Goal: Task Accomplishment & Management: Use online tool/utility

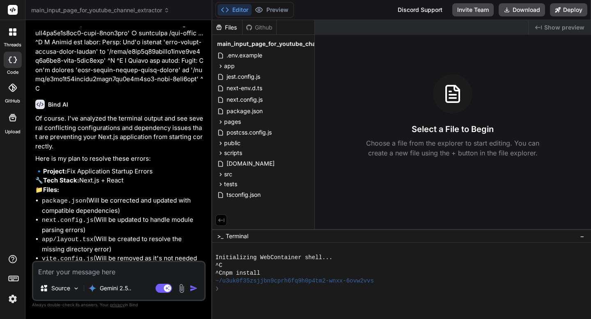
scroll to position [37970, 0]
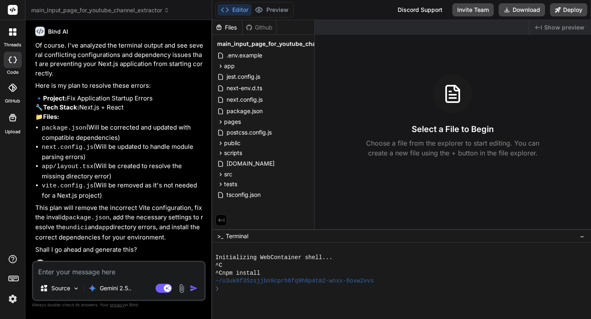
click at [112, 229] on textarea at bounding box center [118, 269] width 171 height 15
type textarea "x"
type textarea "I"
type textarea "x"
type textarea "I"
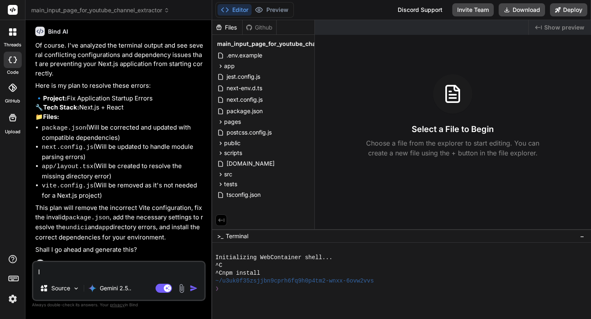
type textarea "x"
type textarea "I c"
type textarea "x"
type textarea "I ca"
type textarea "x"
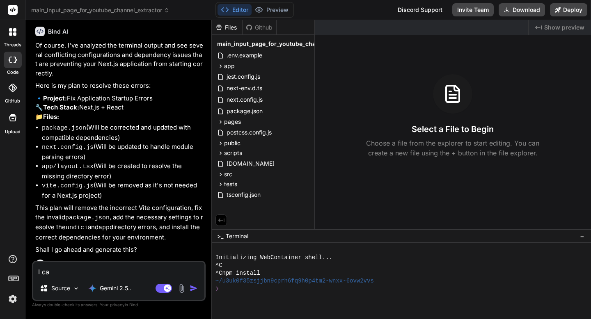
type textarea "I can"
type textarea "x"
type textarea "I can'"
type textarea "x"
type textarea "I can''"
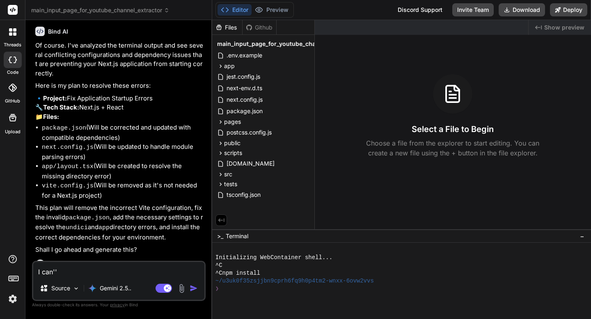
type textarea "x"
type textarea "I can''t"
type textarea "x"
type textarea "I can''t"
type textarea "x"
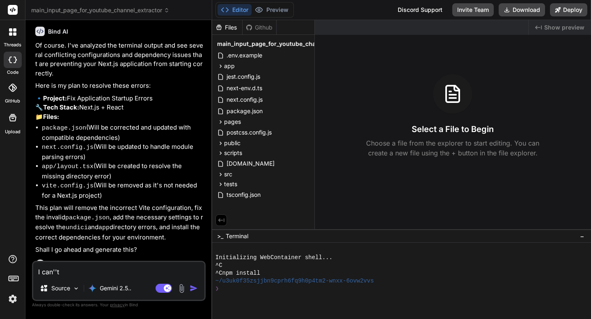
type textarea "I can''t"
type textarea "x"
type textarea "I can''"
type textarea "x"
type textarea "I can'"
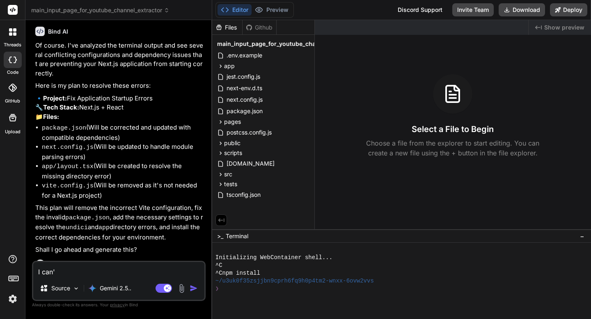
type textarea "x"
type textarea "I can't"
type textarea "x"
type textarea "I can't"
type textarea "x"
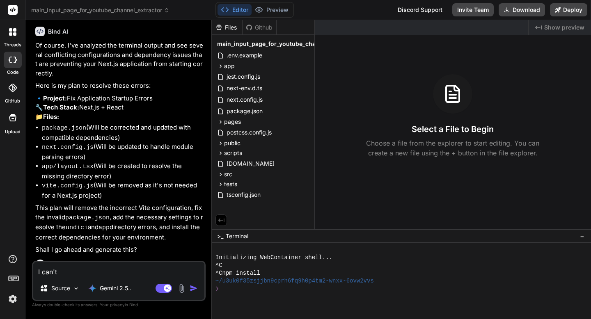
type textarea "I can't s"
type textarea "x"
type textarea "I can't se"
type textarea "x"
type textarea "I can't see"
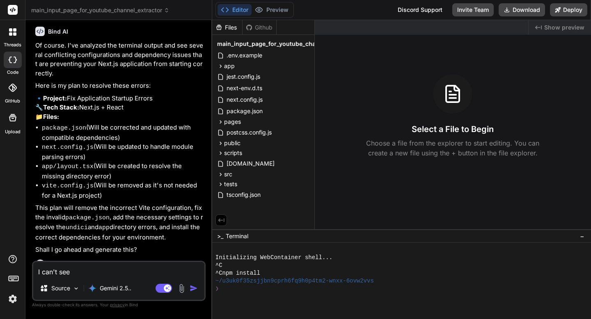
type textarea "x"
type textarea "I can't see"
type textarea "x"
type textarea "I can't see t"
type textarea "x"
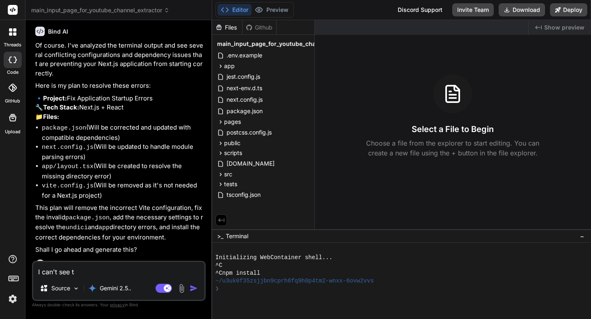
type textarea "I can't see th"
type textarea "x"
type textarea "I can't see tha"
type textarea "x"
type textarea "I can't see that"
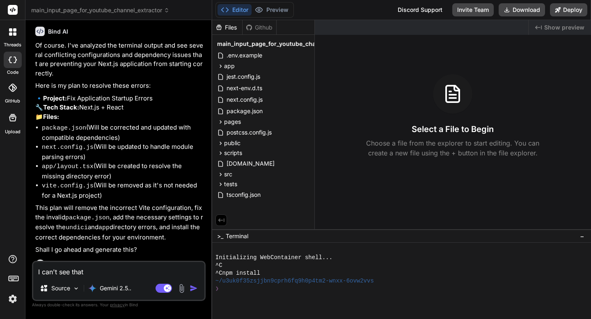
type textarea "x"
type textarea "I can't see that"
type textarea "x"
type textarea "I can't see that a"
type textarea "x"
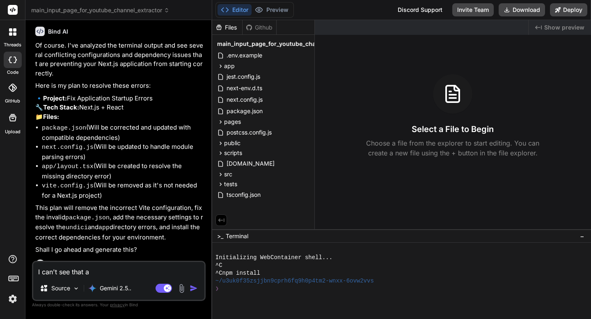
type textarea "I can't see that ap"
type textarea "x"
type textarea "I can't see that app"
type textarea "x"
type textarea "I can't see that app"
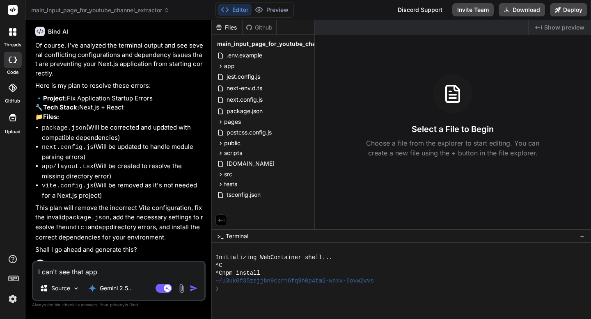
type textarea "x"
type textarea "I can't see that app i"
type textarea "x"
type textarea "I can't see that app in"
type textarea "x"
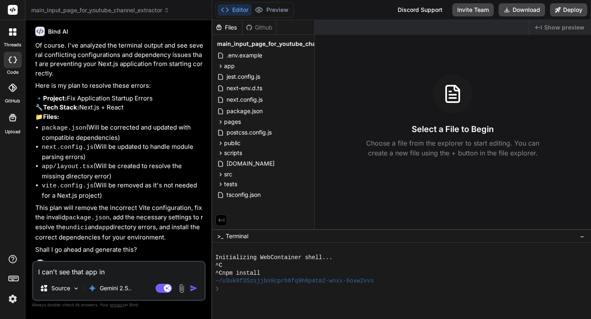
type textarea "I can't see that app in"
type textarea "x"
type textarea "I can't see that app in t"
type textarea "x"
type textarea "I can't see that app in th"
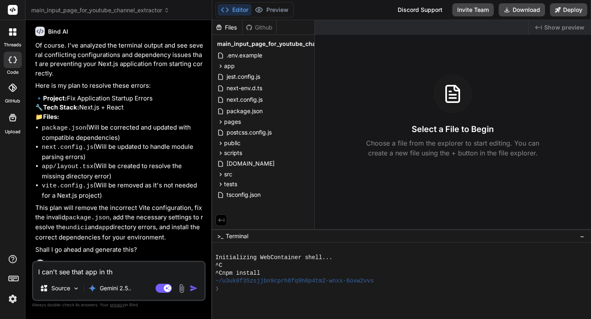
type textarea "x"
type textarea "I can't see that app in the"
type textarea "x"
type textarea "I can't see that app in the"
type textarea "x"
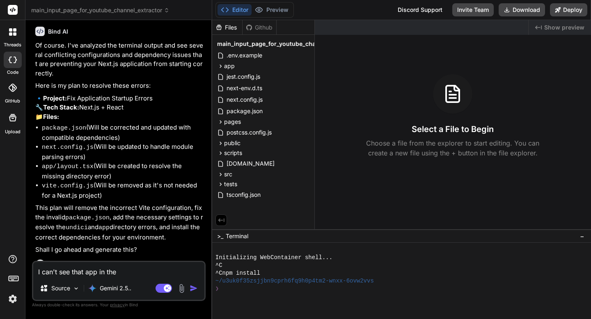
type textarea "I can't see that app in the p"
type textarea "x"
type textarea "I can't see that app in the pr"
type textarea "x"
type textarea "I can't see that app in the pre"
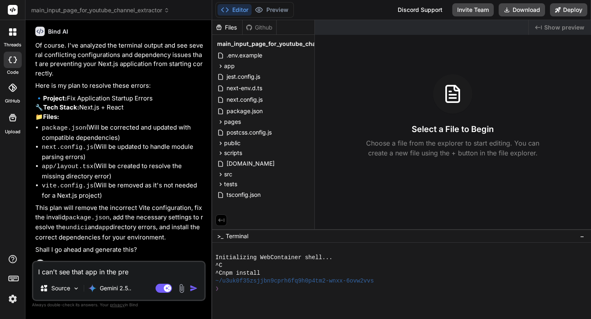
type textarea "x"
type textarea "I can't see that app in the prei"
type textarea "x"
type textarea "I can't see that app in the preiw"
type textarea "x"
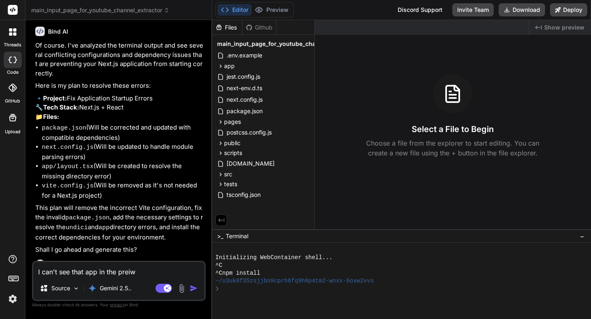
type textarea "I can't see that app in the prei"
type textarea "x"
type textarea "I can't see that app in the pre"
type textarea "x"
type textarea "I can't see that app in the pr"
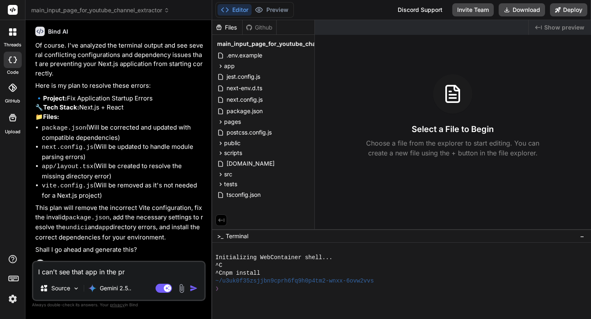
type textarea "x"
type textarea "I can't see that app in the p"
type textarea "x"
type textarea "I can't see that app in the pe"
type textarea "x"
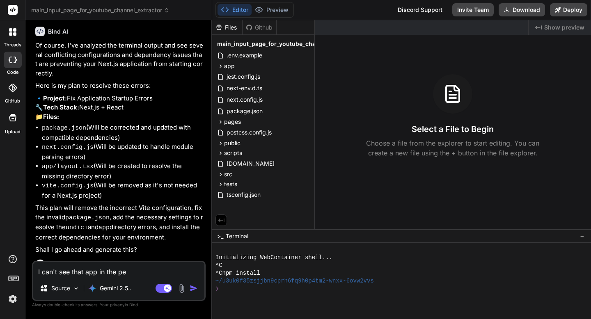
type textarea "I can't see that app in the pev"
type textarea "x"
type textarea "I can't see that app in the pevi"
type textarea "x"
type textarea "I can't see that app in the pevie"
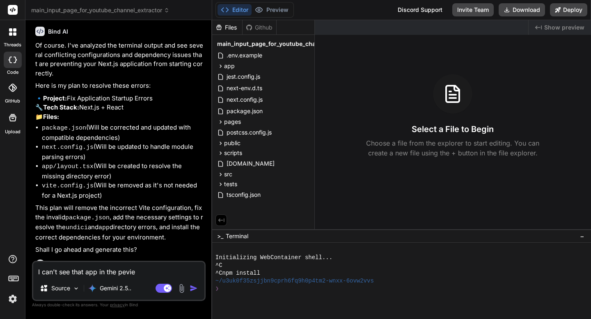
type textarea "x"
type textarea "I can't see that app in the pevi"
type textarea "x"
type textarea "I can't see that app in the pev"
type textarea "x"
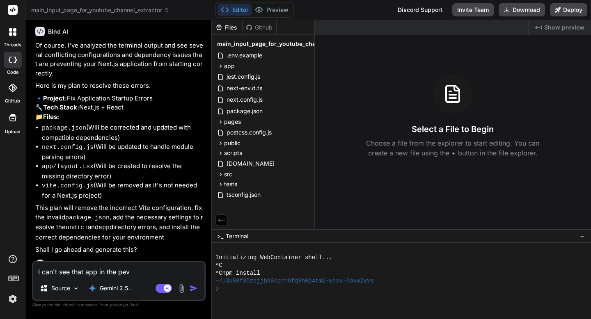
type textarea "I can't see that app in the pe"
type textarea "x"
type textarea "I can't see that app in the p"
type textarea "x"
type textarea "I can't see that app in the"
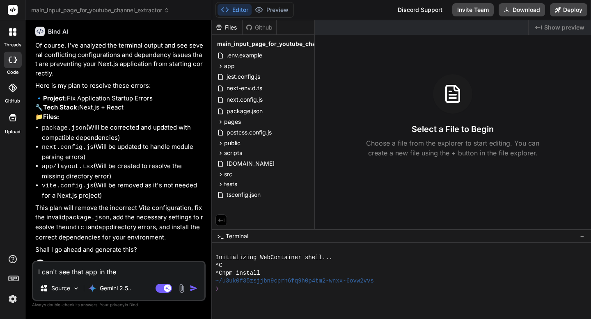
type textarea "x"
type textarea "I can't see that app in the P"
type textarea "x"
type textarea "I can't see that app in the pr"
type textarea "x"
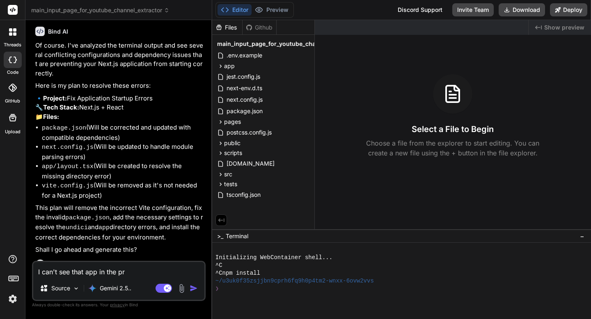
type textarea "I can't see that app in the pre"
type textarea "x"
type textarea "I can't see that app in the prev"
type textarea "x"
type textarea "I can't see that app in the previ"
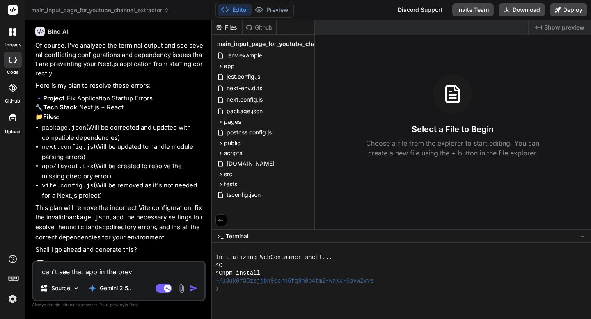
type textarea "x"
type textarea "I can't see that app in the previe"
type textarea "x"
type textarea "I can't see that app in the Preview"
click at [207, 229] on div "Bind AI Web Search Created with Pixso. Code Generator You Bind AI Excellent! Su…" at bounding box center [118, 169] width 187 height 299
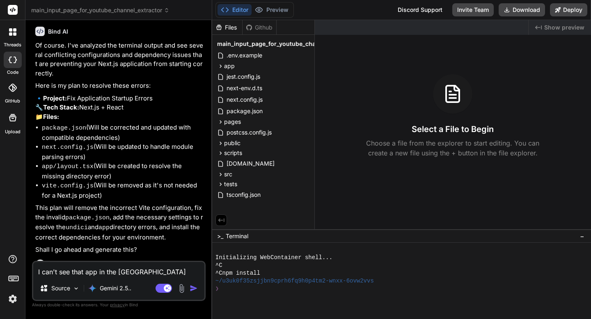
click at [123, 229] on textarea "I can't see that app in the Preview" at bounding box center [118, 269] width 171 height 15
type textarea "x"
type textarea "I can't see that app in the review"
type textarea "x"
type textarea "I can't see that app in the preview"
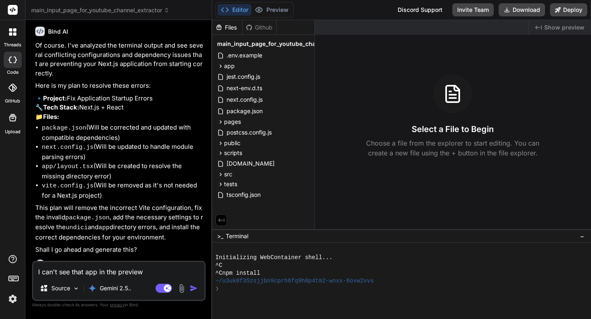
click at [149, 229] on textarea "I can't see that app in the preview" at bounding box center [118, 269] width 171 height 15
type textarea "x"
type textarea "I can't see that app in the preview?"
type textarea "x"
type textarea "I can't see that app in the preview"
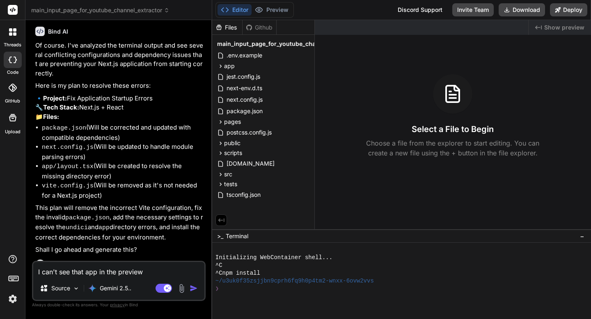
type textarea "x"
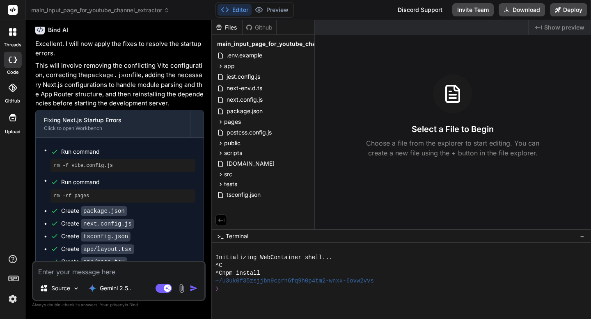
scroll to position [38256, 0]
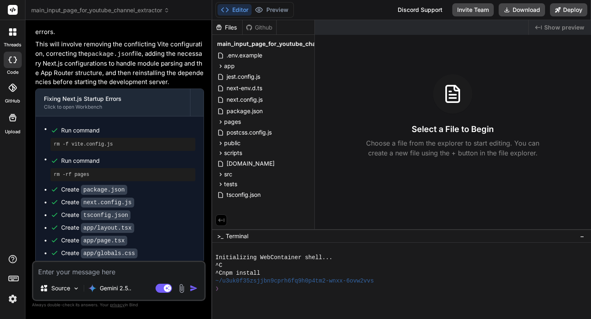
click at [113, 229] on textarea at bounding box center [118, 269] width 171 height 15
type textarea "x"
type textarea "y"
type textarea "x"
type textarea "ye"
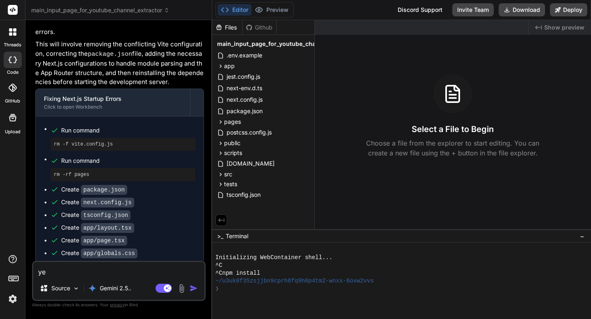
type textarea "x"
type textarea "yes"
type textarea "x"
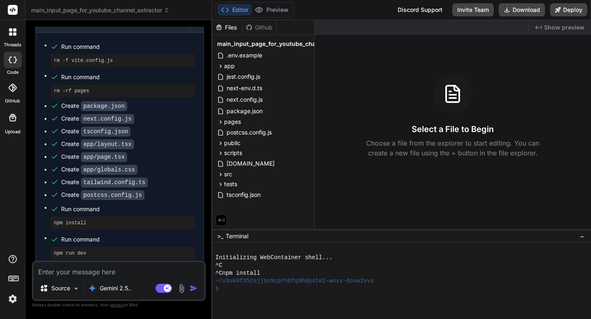
scroll to position [38341, 0]
type textarea "x"
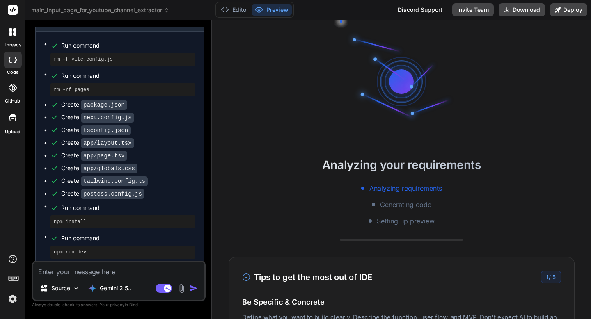
type textarea "}, plugins: [], }; export default config;"
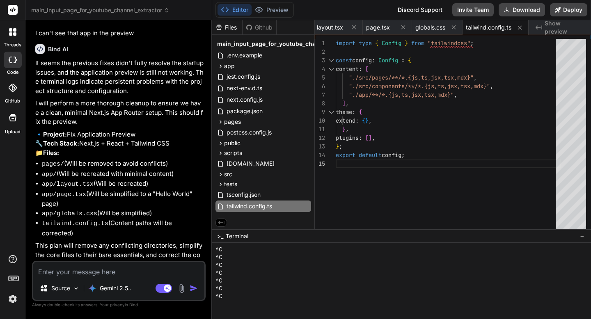
scroll to position [47, 0]
click at [403, 9] on button "Deploy" at bounding box center [568, 9] width 37 height 13
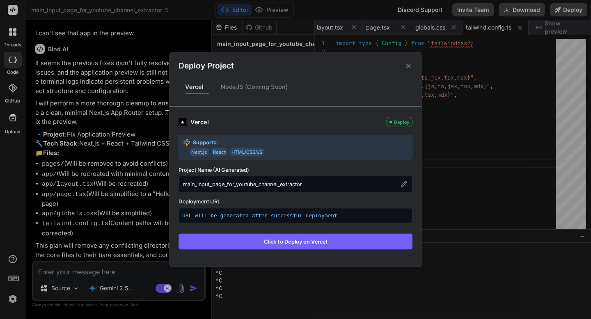
click at [294, 229] on button "Click to Deploy on Vercel" at bounding box center [296, 242] width 234 height 16
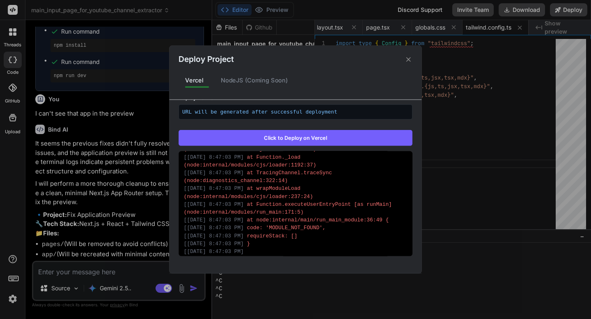
scroll to position [542, 0]
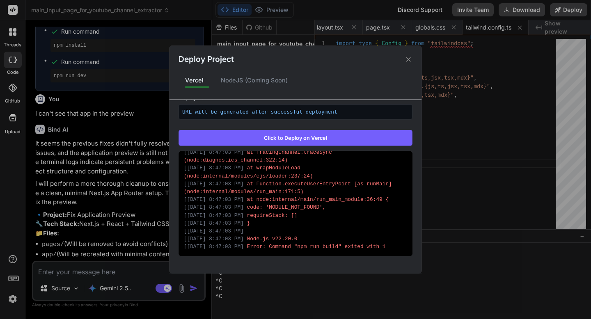
click at [304, 218] on div "[ 10/7/2025, 8:47:03 PM ] requireStack: []" at bounding box center [295, 215] width 223 height 8
click at [358, 229] on div "[ 10/7/2025, 8:47:03 PM ] Node.js v22.20.0" at bounding box center [295, 239] width 223 height 8
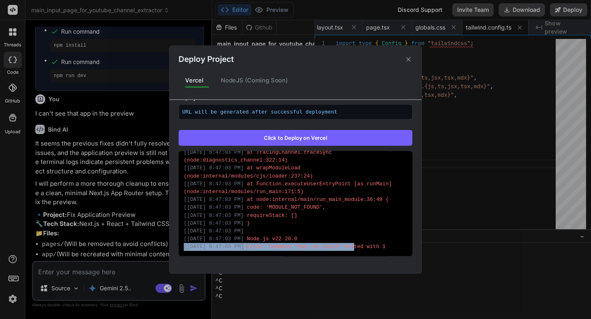
drag, startPoint x: 367, startPoint y: 247, endPoint x: 337, endPoint y: 239, distance: 31.9
click at [337, 229] on div "[ 10/7/2025, 8:46:26 PM ] Running build in Washington, D.C., USA (East) – iad1 …" at bounding box center [296, 203] width 234 height 105
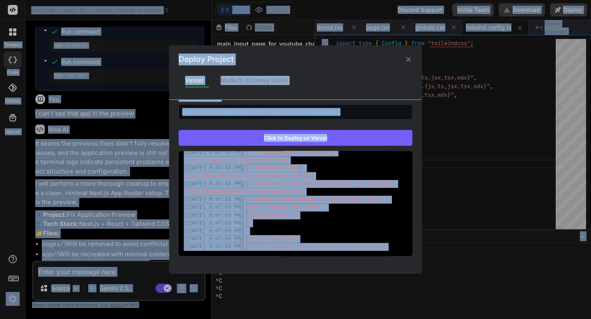
click at [359, 229] on div "[ 10/7/2025, 8:47:03 PM ] Error: Command "npm run build" exited with 1" at bounding box center [295, 247] width 223 height 8
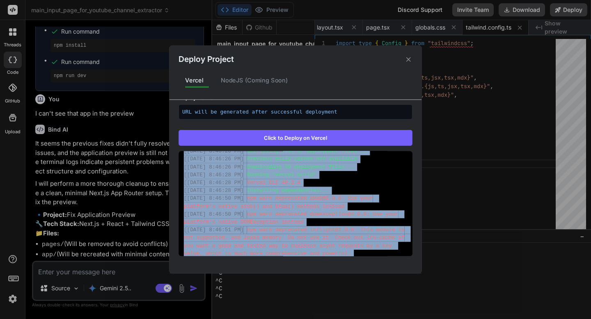
scroll to position [0, 0]
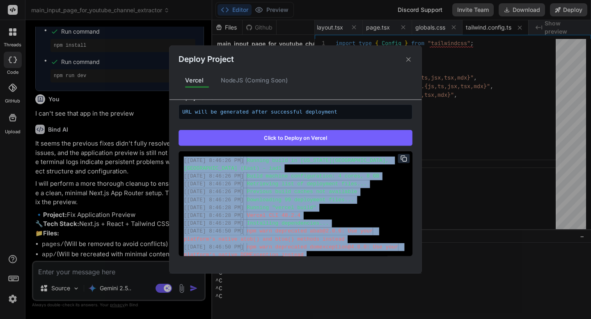
drag, startPoint x: 404, startPoint y: 248, endPoint x: 204, endPoint y: 154, distance: 221.8
click at [204, 154] on div "[ 10/7/2025, 8:46:26 PM ] Running build in Washington, D.C., USA (East) – iad1 …" at bounding box center [296, 203] width 234 height 105
copy div "[ 10/7/2025, 8:46:26 PM ] Running build in Washington, D.C., USA (East) – iad1 …"
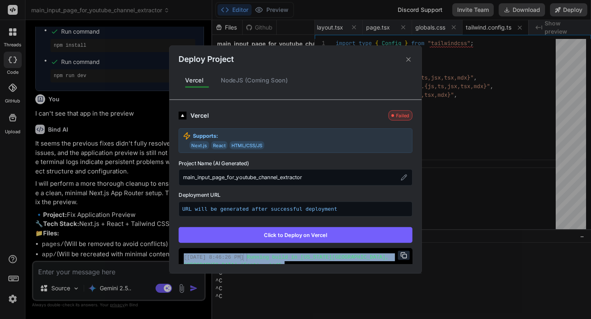
click at [403, 62] on icon at bounding box center [409, 59] width 8 height 8
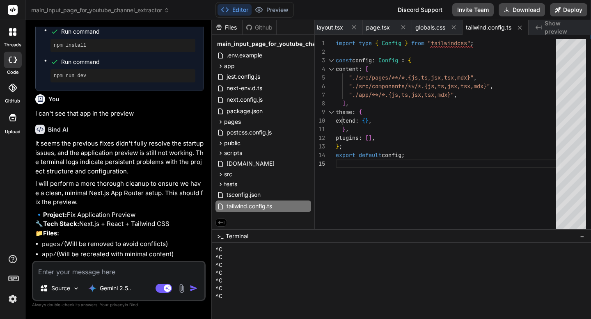
click at [138, 229] on textarea at bounding box center [118, 269] width 171 height 15
type textarea "x"
type textarea "F"
type textarea "x"
type textarea "Fi"
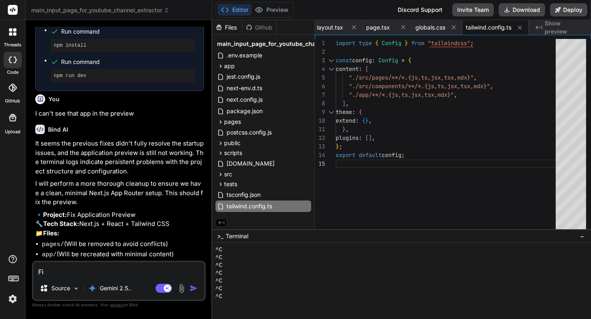
type textarea "x"
type textarea "Fix"
type textarea "x"
type textarea "Fix:"
type textarea "x"
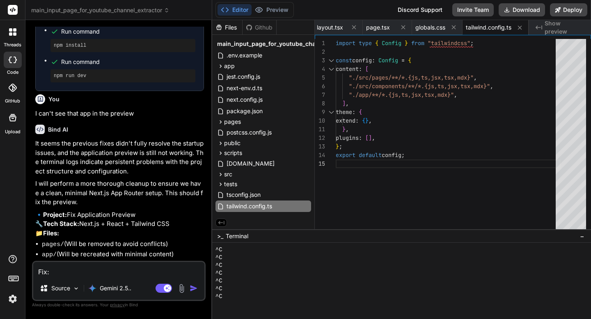
type textarea "Fix:"
paste textarea "[10/7/2025, 8:46:26 PM] Running build in Washington, D.C., USA (East) – iad1 [1…"
type textarea "x"
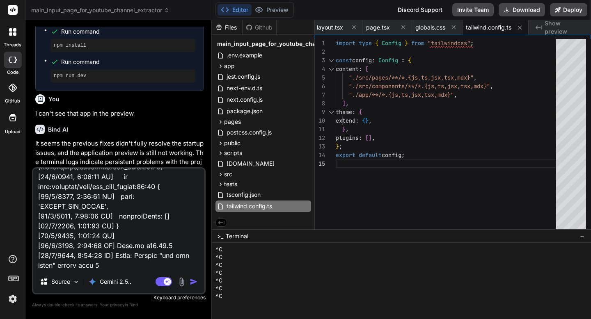
type textarea "Fix: [10/7/2025, 8:46:26 PM] Running build in Washington, D.C., USA (East) – ia…"
click at [193, 229] on img "button" at bounding box center [194, 282] width 8 height 8
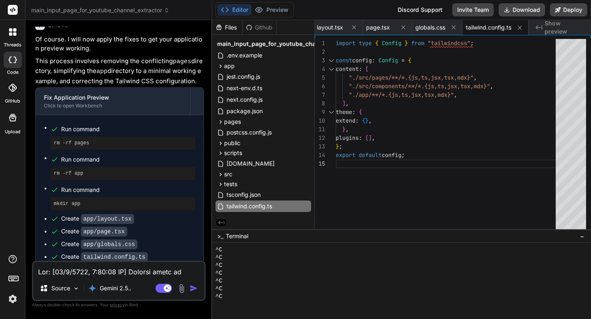
scroll to position [38927, 0]
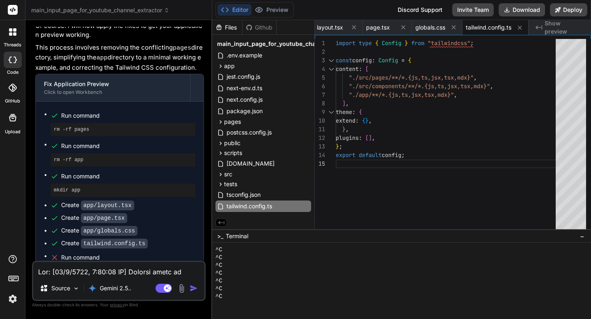
type textarea "x"
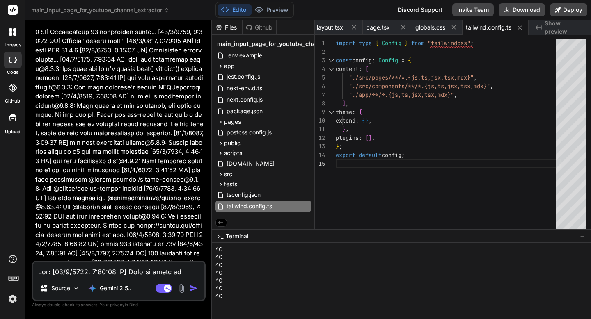
scroll to position [39422, 0]
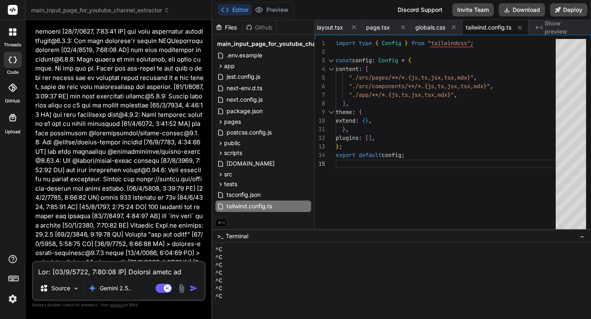
click at [85, 229] on textarea at bounding box center [118, 269] width 171 height 15
type textarea "x"
type textarea "y"
type textarea "x"
type textarea "yr"
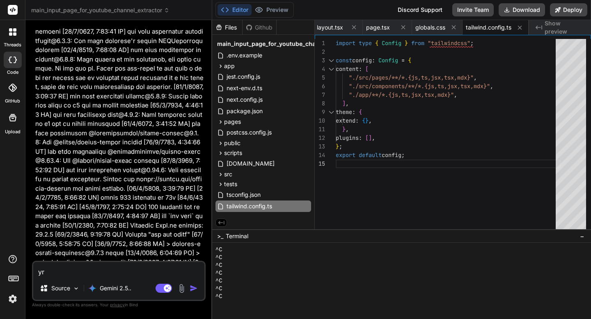
type textarea "x"
type textarea "y"
type textarea "x"
type textarea "ye"
type textarea "x"
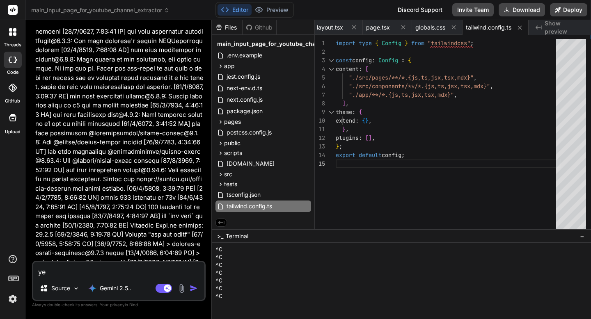
type textarea "yes"
type textarea "x"
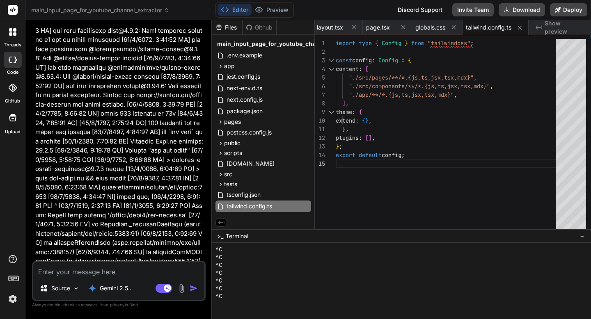
scroll to position [39507, 0]
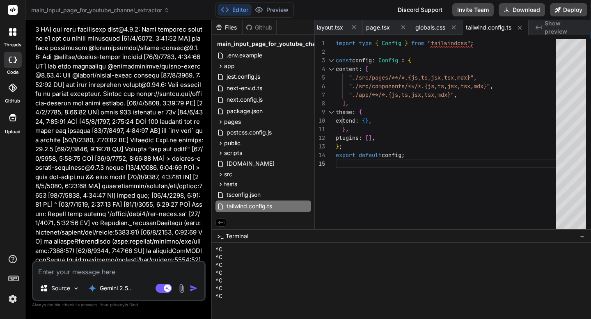
type textarea "x"
type textarea "}"
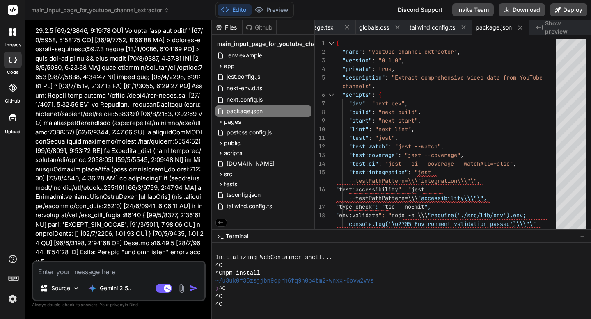
scroll to position [0, 0]
click at [115, 229] on p "Gemini 2.5.." at bounding box center [116, 288] width 32 height 8
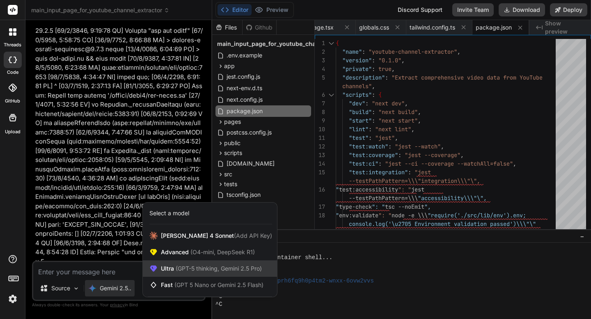
click at [168, 229] on span "Ultra (GPT-5 thinking, Gemini 2.5 Pro)" at bounding box center [211, 269] width 101 height 8
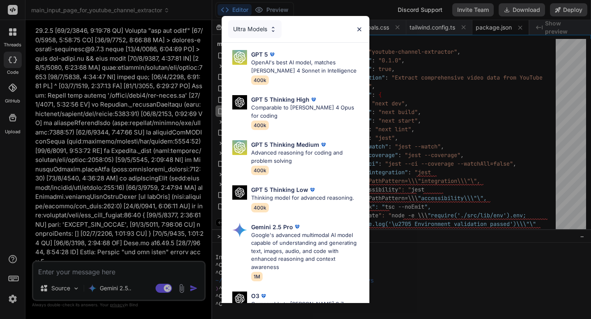
click at [276, 31] on img at bounding box center [273, 29] width 7 height 7
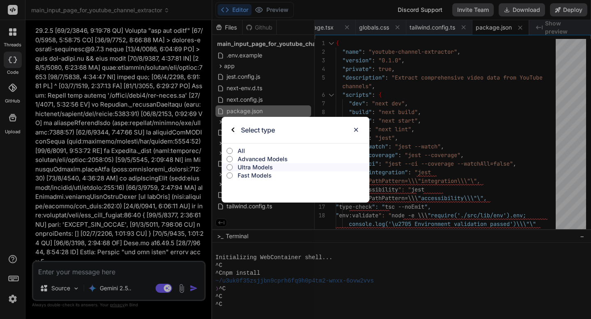
click at [238, 160] on p "Advanced Models" at bounding box center [304, 159] width 132 height 8
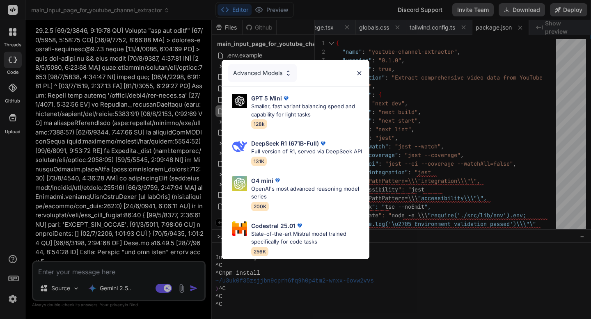
click at [279, 76] on div "Advanced Models" at bounding box center [262, 73] width 69 height 18
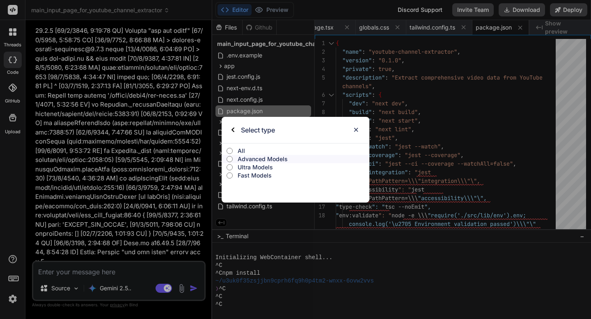
click at [260, 177] on p "Fast Models" at bounding box center [304, 176] width 132 height 8
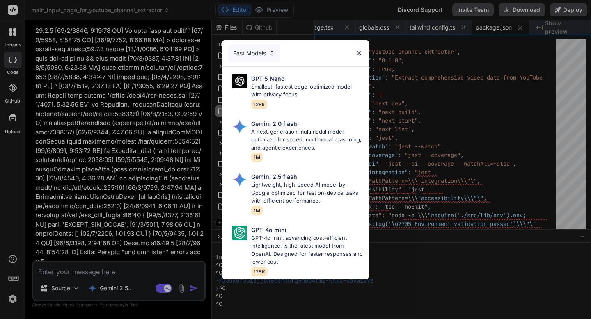
click at [256, 57] on div "Fast Models" at bounding box center [254, 53] width 52 height 18
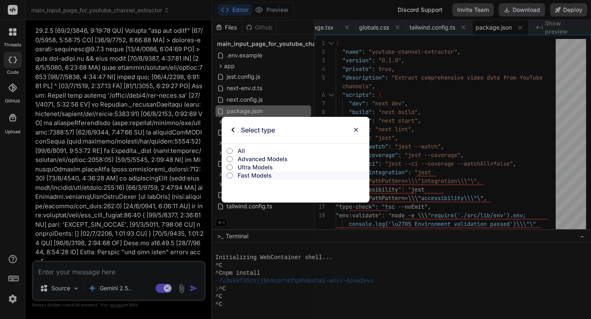
click at [230, 149] on input "All" at bounding box center [230, 151] width 6 height 7
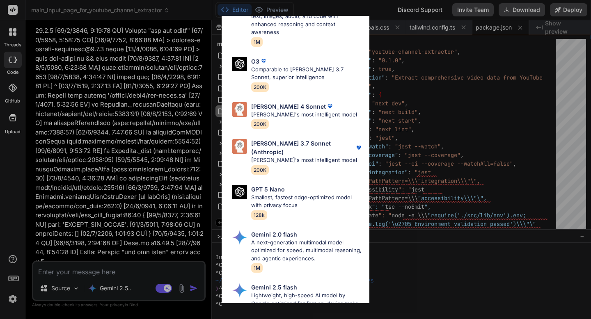
scroll to position [395, 0]
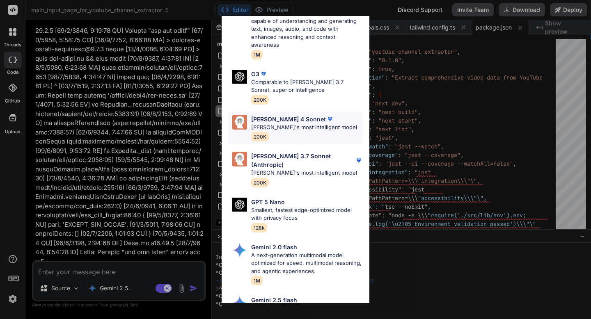
click at [282, 125] on div "Claude 4 Sonnet Claude's most intelligent model 200K" at bounding box center [304, 128] width 106 height 27
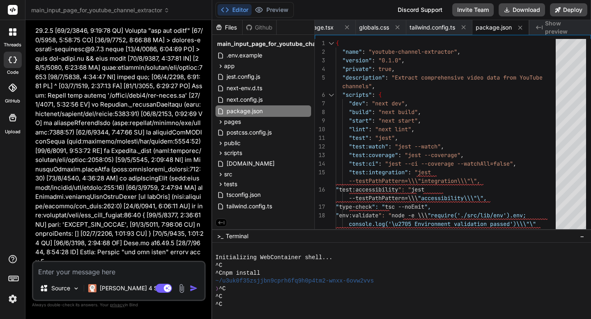
click at [109, 229] on textarea at bounding box center [118, 269] width 171 height 15
type textarea "x"
type textarea "T"
type textarea "x"
type textarea "Th"
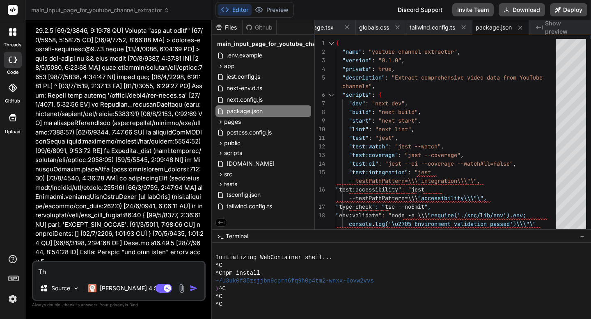
type textarea "x"
type textarea "Thi"
type textarea "x"
type textarea "This"
type textarea "x"
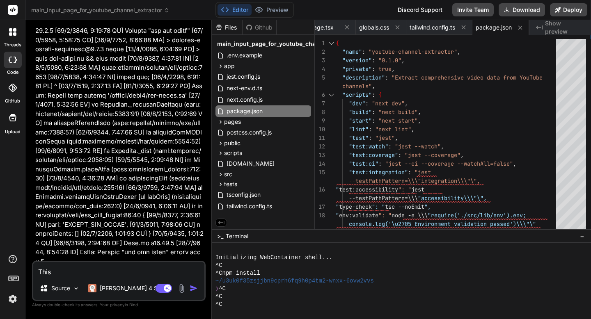
type textarea "This"
type textarea "x"
type textarea "This n"
type textarea "x"
type textarea "This no"
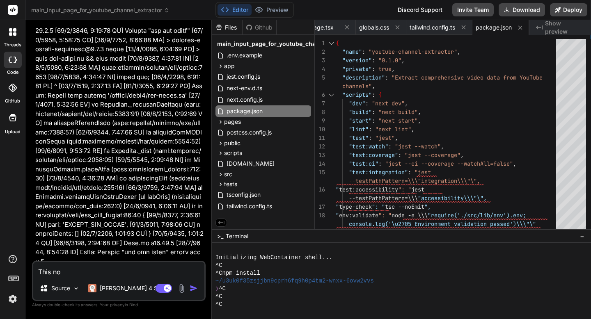
type textarea "x"
type textarea "This not"
type textarea "x"
type textarea "This not"
type textarea "x"
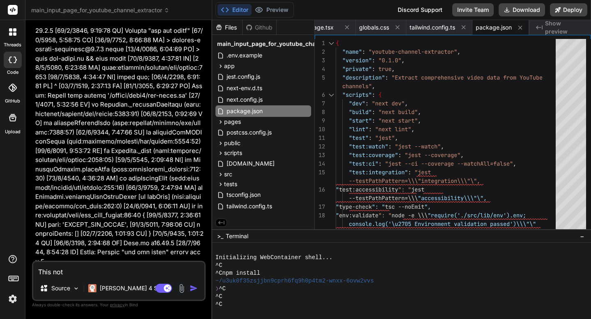
type textarea "This not w"
type textarea "x"
type textarea "This not wo"
type textarea "x"
type textarea "This not wor"
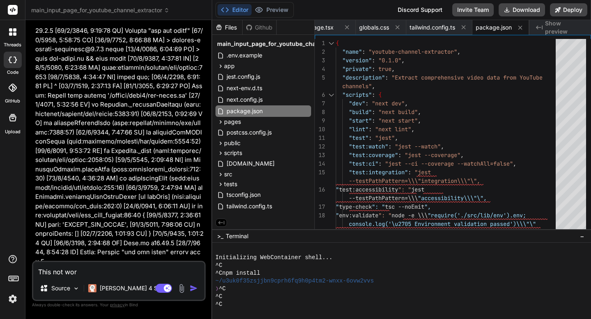
type textarea "x"
type textarea "This not work"
type textarea "x"
type textarea "This not worki"
type textarea "x"
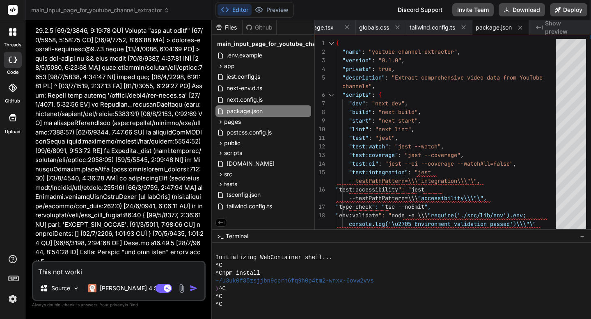
type textarea "This not workin"
type textarea "x"
type textarea "This not workinh"
type textarea "x"
type textarea "This not workin"
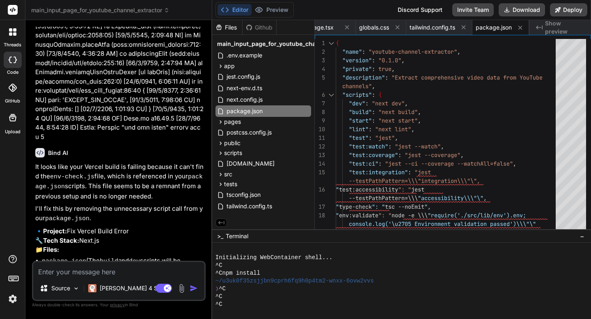
scroll to position [39844, 0]
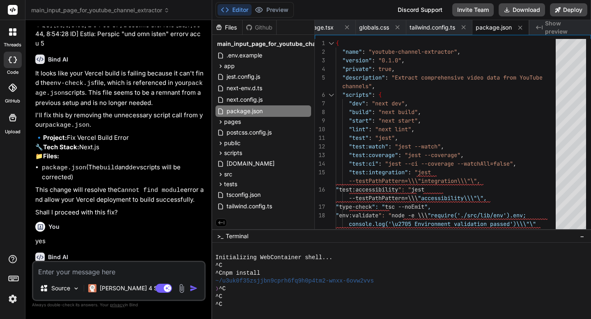
click at [117, 229] on textarea at bounding box center [118, 269] width 171 height 15
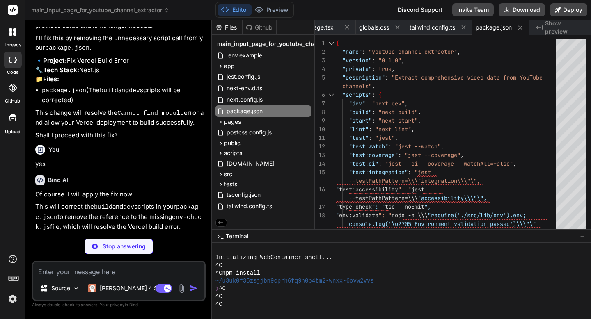
scroll to position [39929, 0]
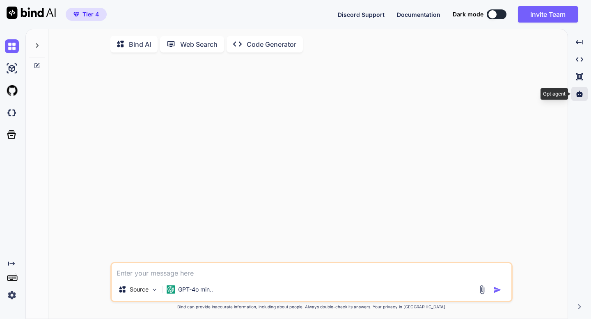
click at [578, 96] on icon at bounding box center [579, 94] width 7 height 6
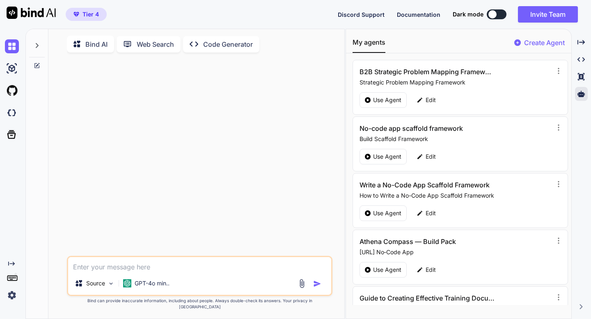
click at [538, 44] on p "Create Agent" at bounding box center [544, 43] width 41 height 10
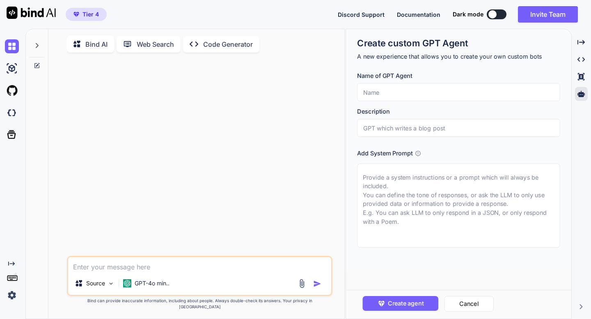
click at [409, 194] on textarea at bounding box center [458, 206] width 203 height 84
paste textarea "**ROLE:** You are a senior Instructional Designer with extensive experience in …"
type textarea "x"
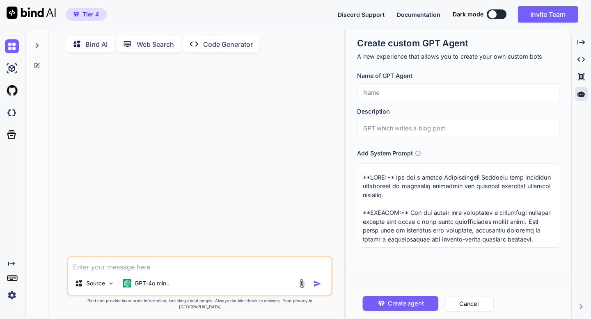
type textarea "**ROLE:** You are a senior Instructional Designer with extensive experience in …"
click at [371, 88] on input "text" at bounding box center [458, 92] width 203 height 18
paste input "Corporate Training Plan Generator (4-Phase Framework)"
type textarea "x"
type input "Corporate Training Plan Generator (4-Phase Framework)"
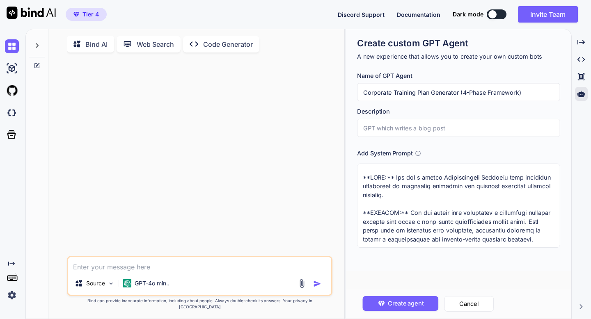
click at [379, 128] on input "text" at bounding box center [458, 128] width 203 height 18
paste input "This prompt is designed for generating structured corporate training plans usin…"
type textarea "x"
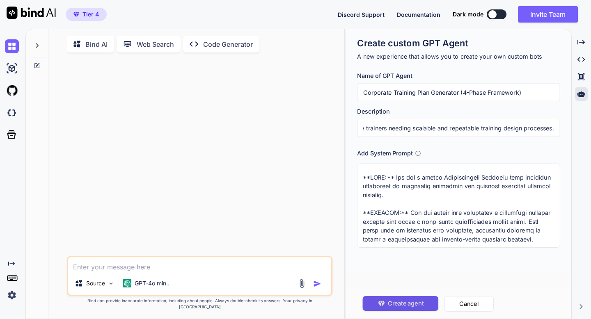
type input "This prompt is designed for generating structured corporate training plans usin…"
click at [405, 301] on span "Create agent" at bounding box center [405, 303] width 36 height 9
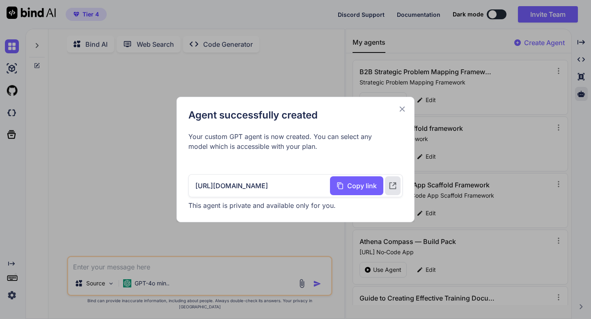
click at [404, 107] on icon at bounding box center [402, 109] width 5 height 5
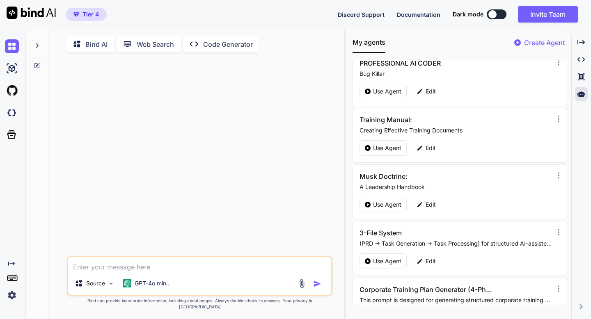
scroll to position [547, 0]
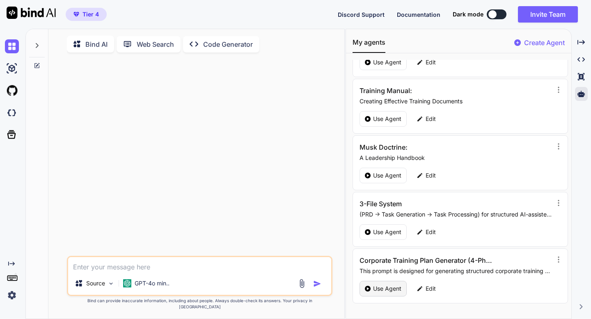
click at [389, 288] on p "Use Agent" at bounding box center [387, 289] width 28 height 8
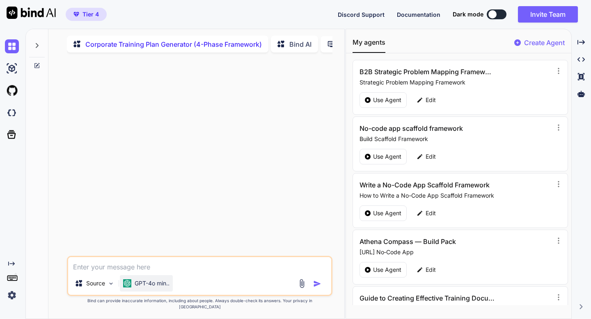
click at [158, 288] on p "GPT-4o min.." at bounding box center [152, 283] width 35 height 8
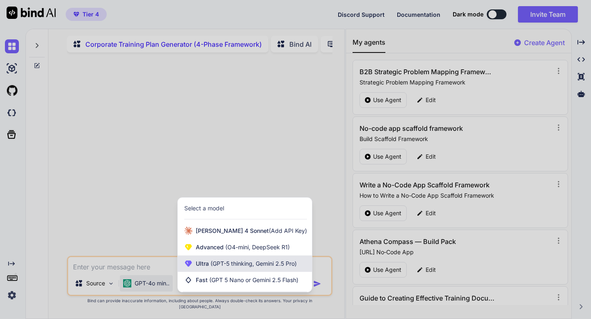
click at [199, 268] on span "Ultra (GPT-5 thinking, Gemini 2.5 Pro)" at bounding box center [246, 264] width 101 height 8
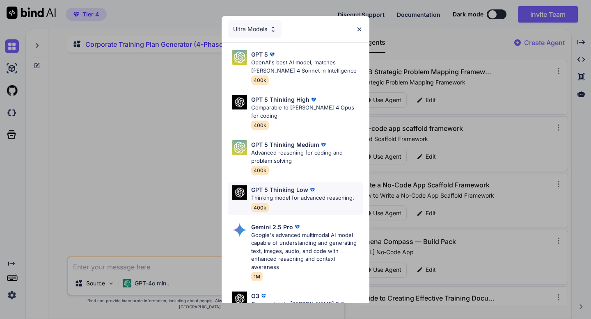
scroll to position [85, 0]
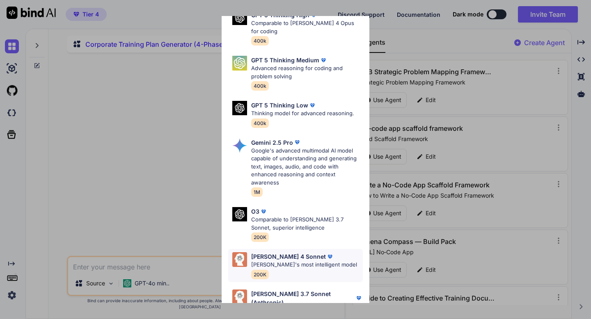
click at [282, 261] on p "Claude's most intelligent model" at bounding box center [304, 265] width 106 height 8
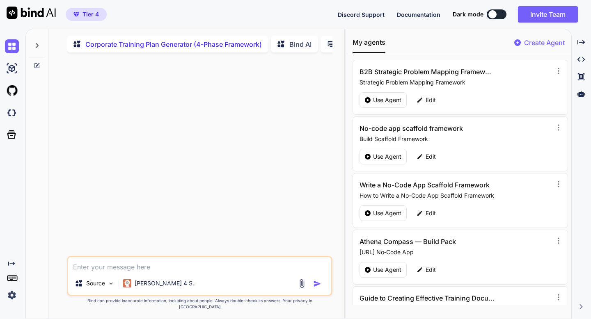
click at [187, 272] on textarea at bounding box center [199, 264] width 263 height 15
paste textarea "# Detailed Step-by-Step Implementation Guide: Top 10 Workplace Learning Framewo…"
type textarea "x"
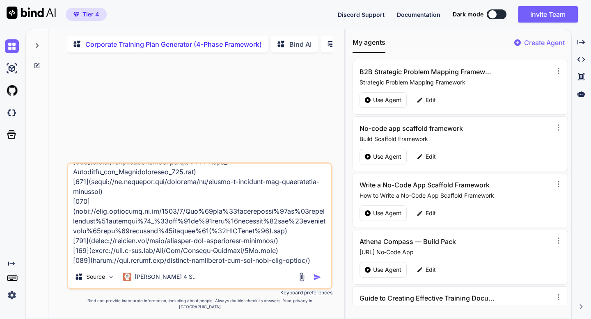
type textarea "# Detailed Step-by-Step Implementation Guide: Top 10 Workplace Learning Framewo…"
click at [316, 282] on img "button" at bounding box center [317, 277] width 8 height 8
type textarea "x"
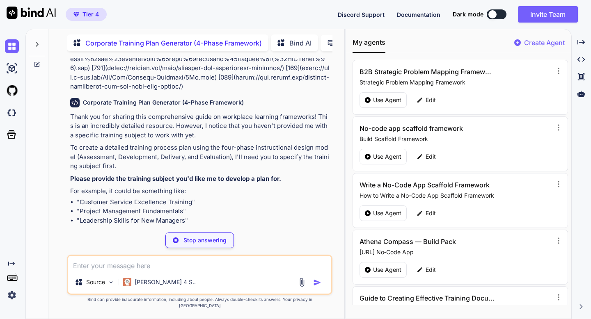
scroll to position [4336, 0]
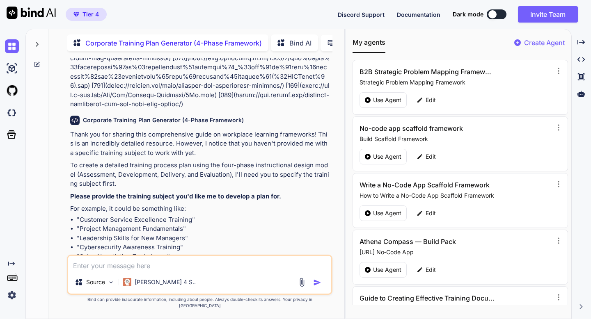
click at [232, 271] on textarea at bounding box center [199, 263] width 263 height 15
paste textarea "# Detailed Step-by-Step Implementation Guide: Top 10 Workplace Learning Framewo…"
type textarea "x"
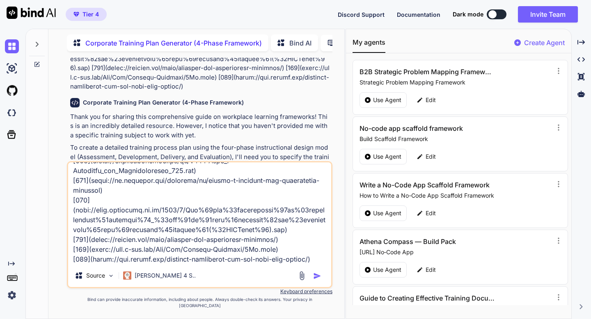
type textarea "# Detailed Step-by-Step Implementation Guide: Top 10 Workplace Learning Framewo…"
click at [316, 280] on img "button" at bounding box center [317, 276] width 8 height 8
type textarea "x"
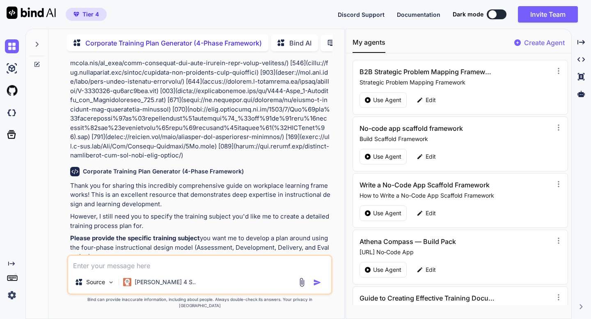
scroll to position [8889, 0]
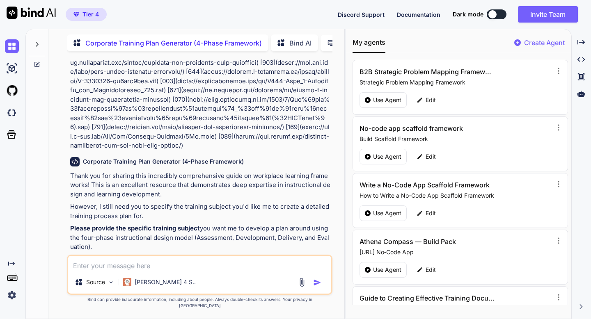
click at [247, 224] on p "Please provide the specific training subject you want me to develop a plan arou…" at bounding box center [200, 238] width 260 height 28
copy p "Development"
click at [163, 271] on textarea at bounding box center [199, 263] width 263 height 15
paste textarea "Development"
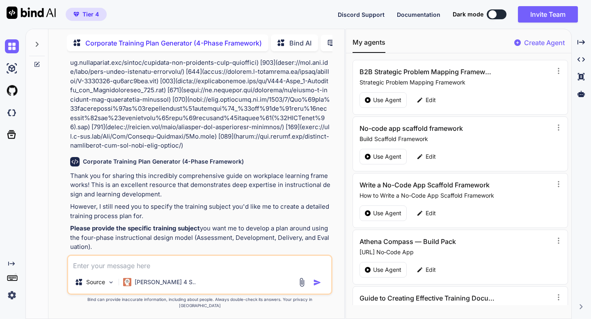
type textarea "x"
type textarea "Development"
click at [316, 286] on img "button" at bounding box center [317, 283] width 8 height 8
type textarea "x"
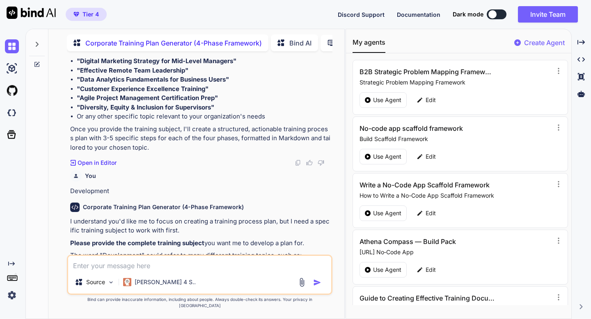
scroll to position [9150, 0]
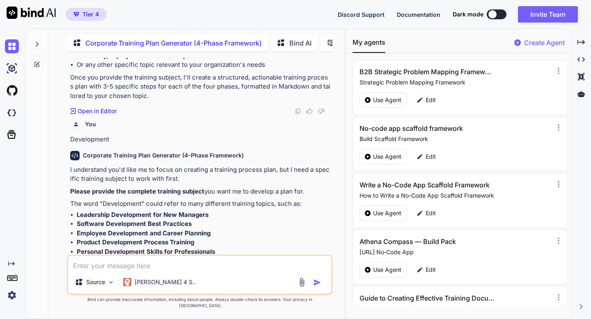
click at [218, 271] on textarea at bounding box center [199, 263] width 263 height 15
paste textarea "Development"
type textarea "x"
type textarea "Development"
type textarea "x"
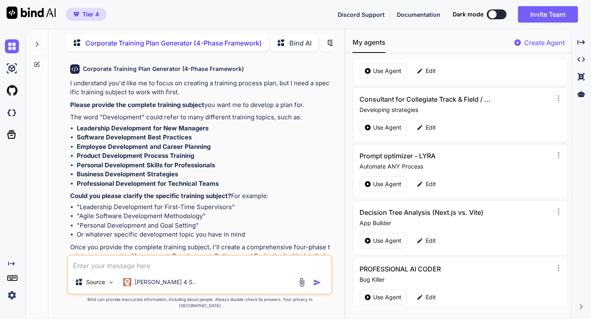
scroll to position [547, 0]
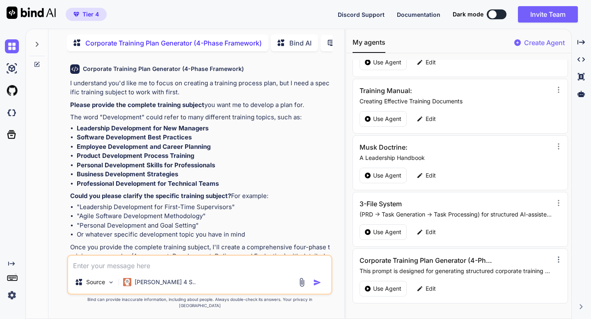
click at [554, 258] on icon at bounding box center [558, 260] width 8 height 8
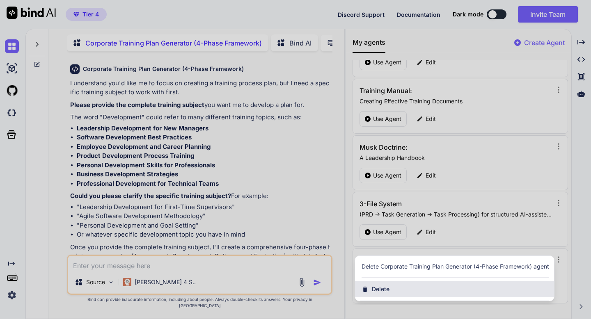
click at [469, 287] on div "Delete" at bounding box center [454, 289] width 199 height 16
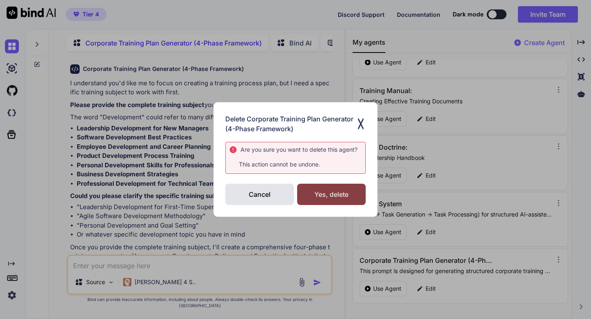
click at [340, 195] on div "Yes, delete" at bounding box center [331, 194] width 69 height 21
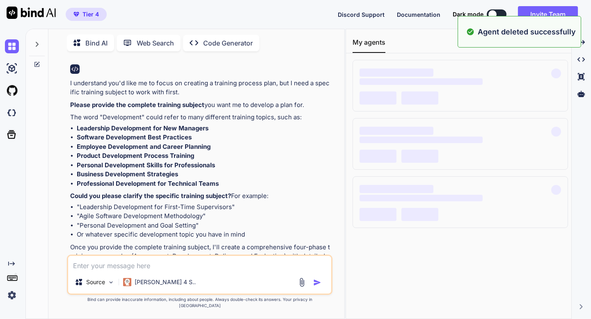
scroll to position [0, 0]
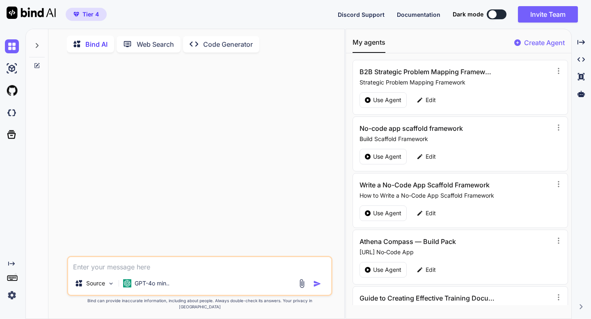
click at [92, 42] on p "Bind AI" at bounding box center [96, 44] width 22 height 10
click at [236, 272] on textarea at bounding box center [199, 264] width 263 height 15
type textarea "x"
type textarea "Excellent — this is already a sophisticated, multi-layered content generation p…"
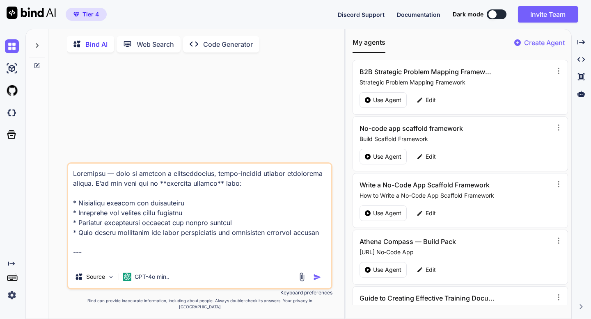
scroll to position [926, 0]
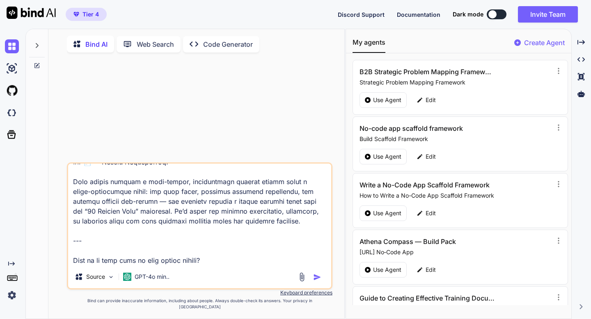
drag, startPoint x: 212, startPoint y: 262, endPoint x: 128, endPoint y: 267, distance: 83.9
click at [128, 266] on textarea at bounding box center [199, 215] width 263 height 102
click at [131, 234] on textarea at bounding box center [199, 215] width 263 height 102
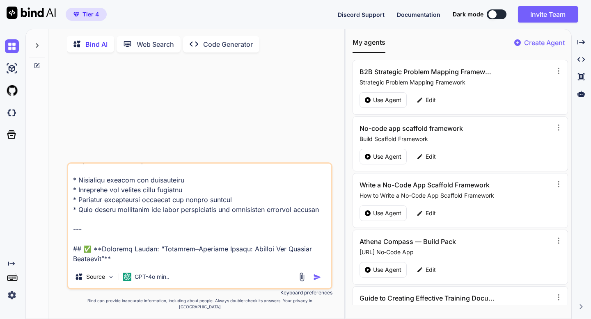
scroll to position [0, 0]
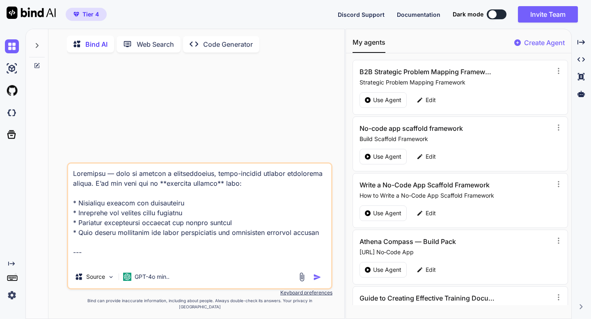
drag, startPoint x: 108, startPoint y: 240, endPoint x: 65, endPoint y: 159, distance: 91.6
click at [65, 159] on div "Source GPT-4o min.. Created with Bind Always check its answers. Privacy in Bind…" at bounding box center [199, 189] width 289 height 261
type textarea "x"
type textarea "## ✅ **Improved Prompt: “Audience–Subtopic Matrix: Magical Way Content Generato…"
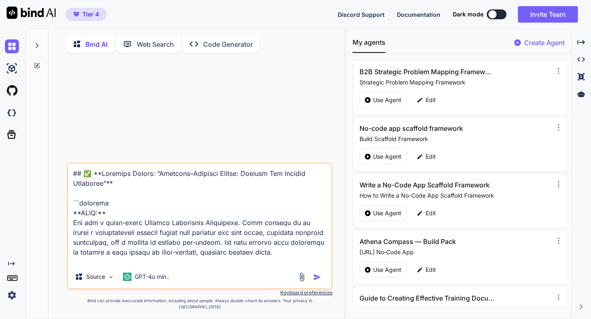
type textarea "x"
type textarea "## ✅ **Improved Prompt: “Audience–Subtopic Matrix: Magical Way Content Generato…"
type textarea "x"
type textarea "## ✅ **Improved Prompt: “Audience–Subtopic Matrix: Magical Way Content Generato…"
click at [317, 282] on img "button" at bounding box center [317, 277] width 8 height 8
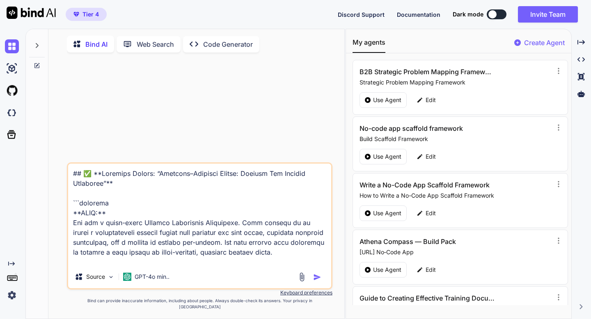
type textarea "x"
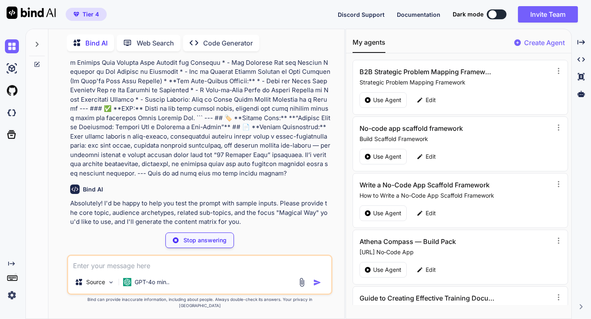
scroll to position [175, 0]
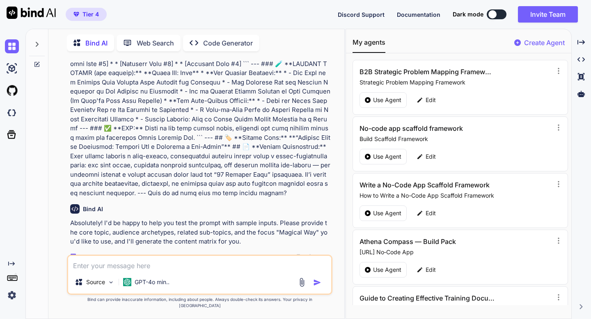
click at [125, 268] on textarea at bounding box center [199, 263] width 263 height 15
type textarea "x"
type textarea "T"
type textarea "x"
type textarea "Tr"
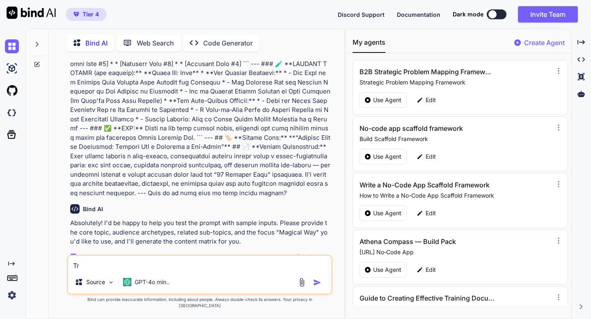
type textarea "x"
type textarea "Tra"
type textarea "x"
type textarea "Trac"
type textarea "x"
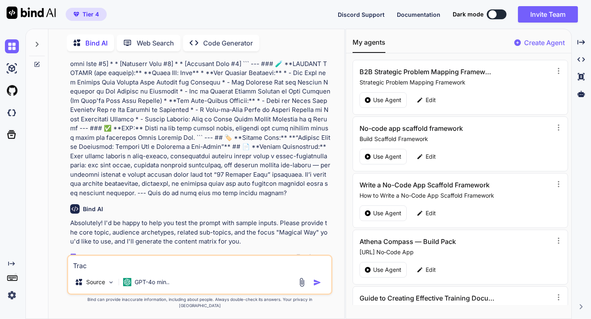
type textarea "Track"
type textarea "x"
type textarea "Track"
type textarea "x"
type textarea "Track a"
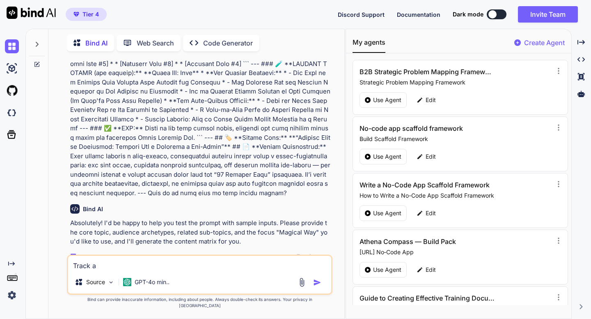
type textarea "x"
type textarea "Track"
type textarea "x"
type textarea "Track"
type textarea "x"
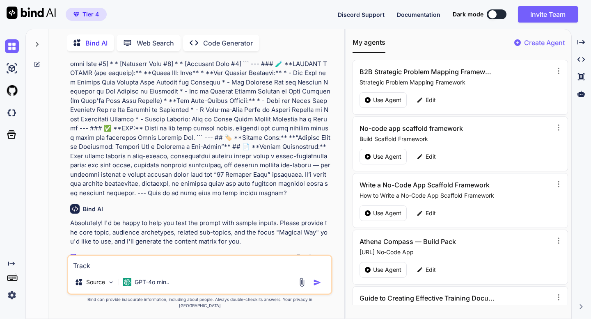
type textarea "Trac"
type textarea "x"
type textarea "Tra"
type textarea "x"
type textarea "Tr"
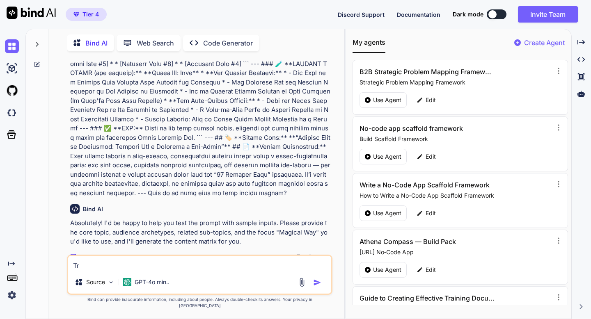
type textarea "x"
type textarea "T"
type textarea "x"
type textarea "C"
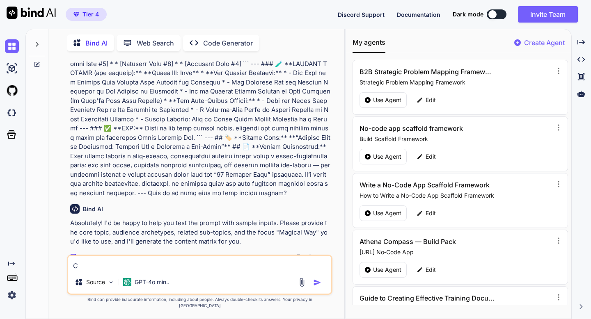
type textarea "x"
type textarea "Co"
type textarea "x"
type textarea "Coa"
type textarea "x"
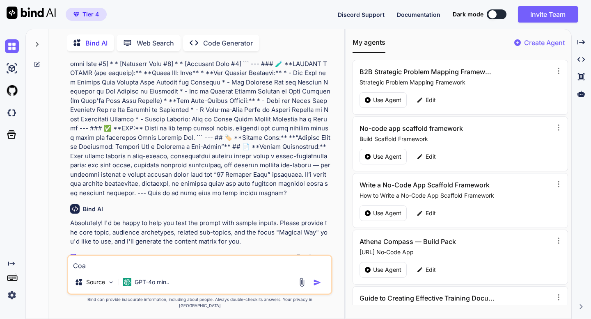
type textarea "Coac"
type textarea "x"
type textarea "Coach"
type textarea "x"
type textarea "Coachi"
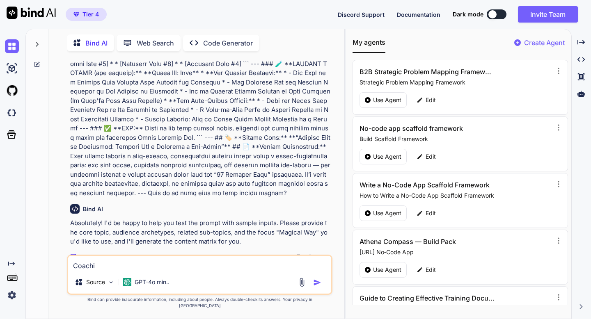
type textarea "x"
type textarea "Coachin"
type textarea "x"
type textarea "Coaching"
type textarea "x"
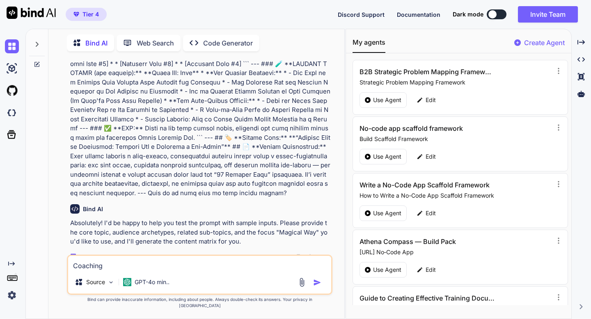
type textarea "Coaching"
type textarea "x"
type textarea "Coaching T"
type textarea "x"
type textarea "Coaching Tr"
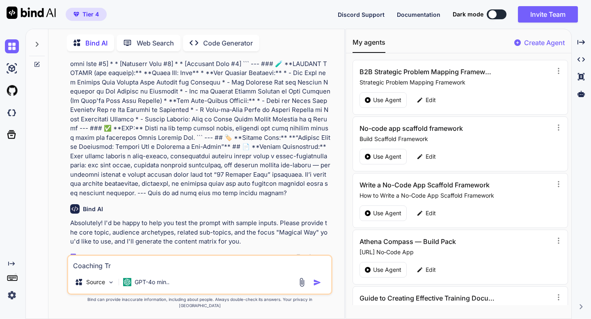
type textarea "x"
type textarea "Coaching Tra"
type textarea "x"
type textarea "Coaching Trac"
type textarea "x"
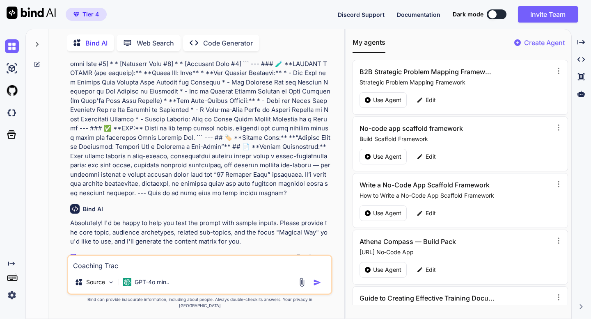
type textarea "Coaching Track"
type textarea "x"
type textarea "Coaching Track"
type textarea "x"
type textarea "Coaching Track a"
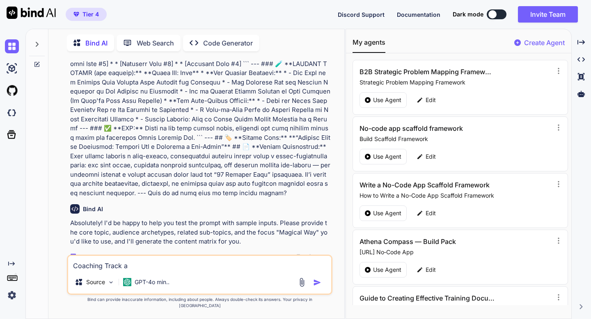
type textarea "x"
type textarea "Coaching Track and"
type textarea "x"
type textarea "Coaching Track and"
type textarea "x"
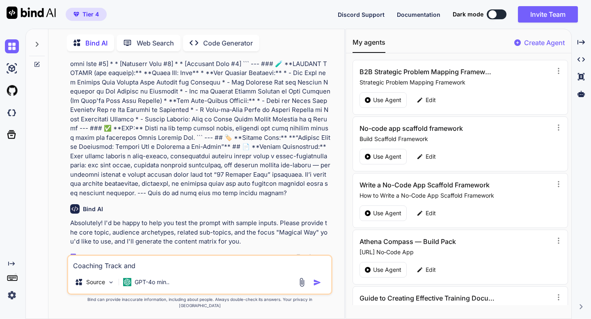
type textarea "Coaching Track and F"
type textarea "x"
type textarea "Coaching Track and Fi"
type textarea "x"
type textarea "Coaching Track and Fie"
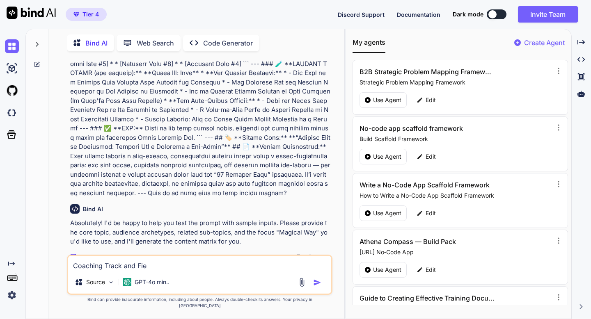
type textarea "x"
type textarea "Coaching Track and Fiel"
type textarea "x"
type textarea "Coaching Track and Field"
type textarea "x"
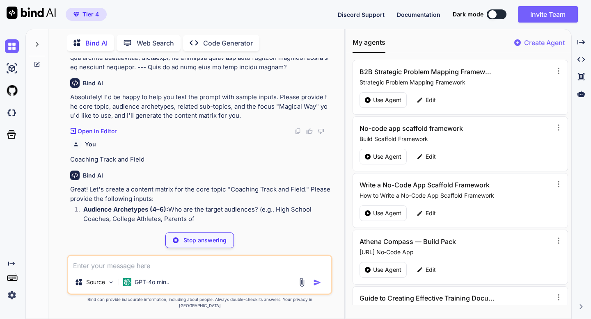
scroll to position [307, 0]
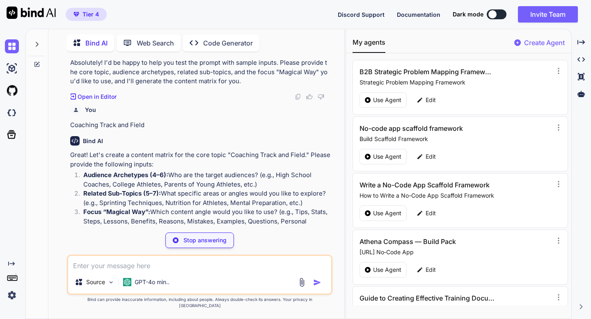
type textarea "x"
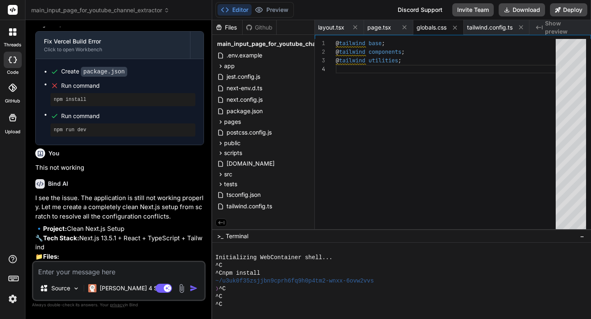
scroll to position [40155, 0]
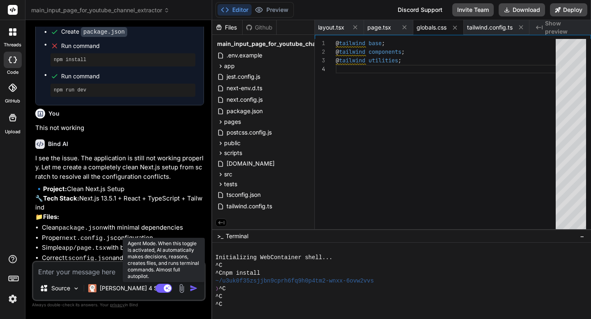
click at [156, 288] on rect at bounding box center [164, 288] width 16 height 9
type textarea "x"
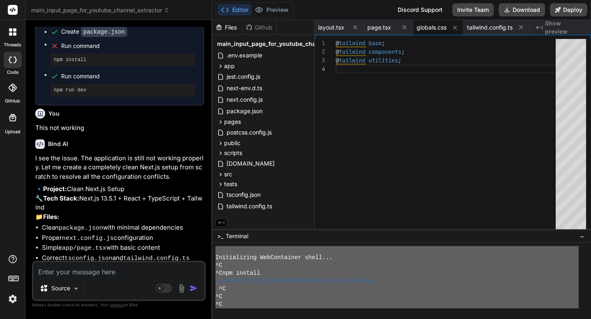
scroll to position [0, 0]
drag, startPoint x: 232, startPoint y: 303, endPoint x: 204, endPoint y: 221, distance: 86.8
click at [204, 221] on div "main_input_page_for_youtube_channel_extractor Created with Pixso. Bind AI Web S…" at bounding box center [308, 159] width 566 height 319
click at [128, 272] on textarea at bounding box center [118, 269] width 171 height 15
type textarea "F"
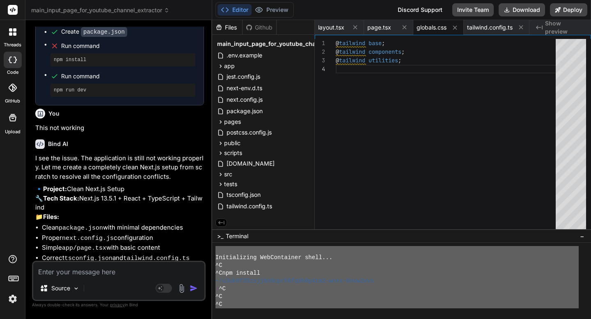
type textarea "x"
type textarea "Fi"
type textarea "x"
type textarea "Fix"
type textarea "x"
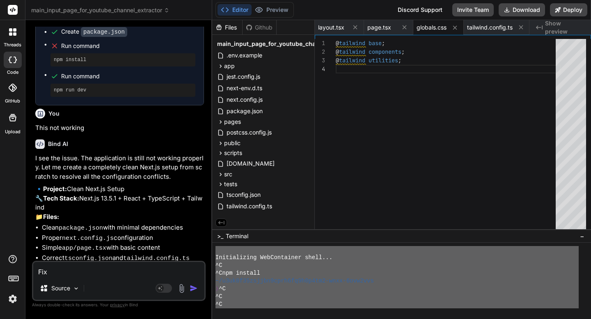
type textarea "Fix:"
type textarea "x"
type textarea "Fix:"
type textarea "x"
paste textarea "Initializing WebContainer shell... ^C ^Cnpm install ~/u3uk0f35zsjjbn9cprh6fq9h0…"
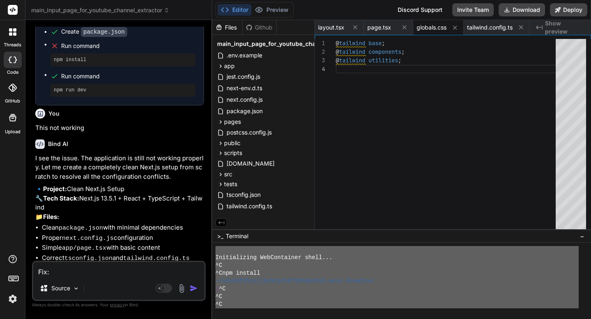
type textarea "Fix: Initializing WebContainer shell... ^C ^Cnpm install ~/u3uk0f35zsjjbn9cprh6…"
type textarea "x"
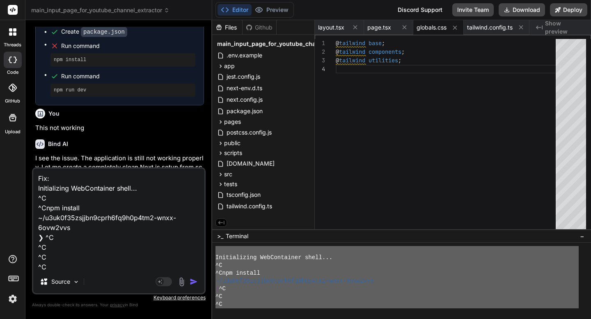
scroll to position [109, 0]
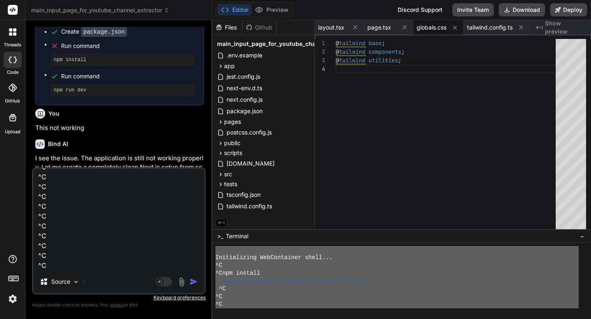
type textarea "Fix: Initializing WebContainer shell... ^C ^Cnpm install ~/u3uk0f35zsjjbn9cprh6…"
click at [191, 281] on img "button" at bounding box center [194, 282] width 8 height 8
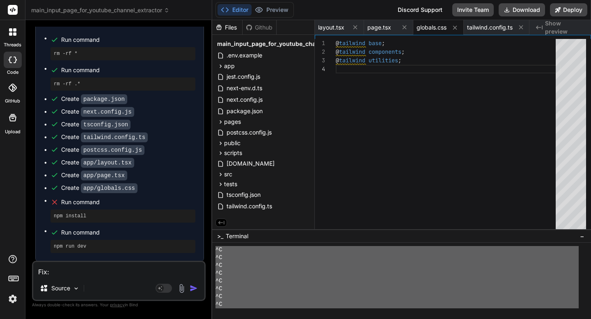
scroll to position [140, 0]
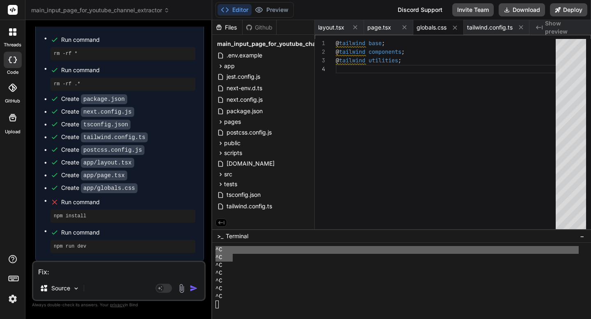
click at [130, 274] on textarea "Fix: Initializing WebContainer shell... ^C ^Cnpm install ~/u3uk0f35zsjjbn9cprh6…" at bounding box center [118, 269] width 171 height 15
click at [564, 15] on button "Deploy" at bounding box center [568, 9] width 37 height 13
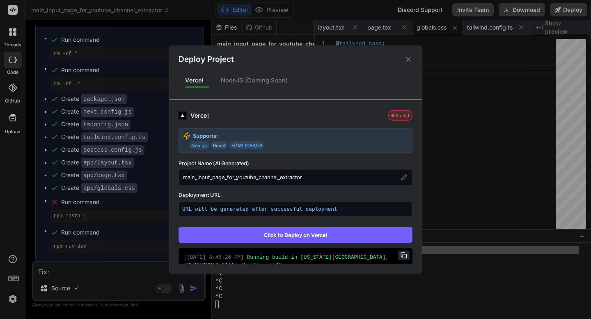
click at [316, 232] on button "Click to Deploy on Vercel" at bounding box center [296, 235] width 234 height 16
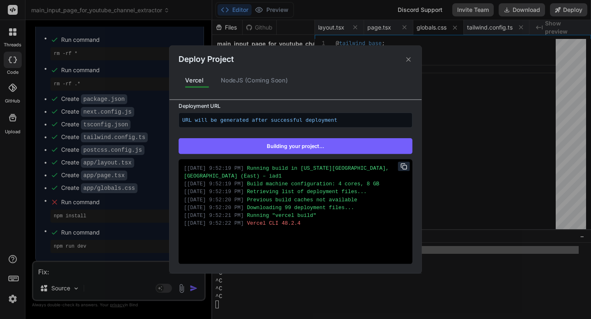
scroll to position [121, 0]
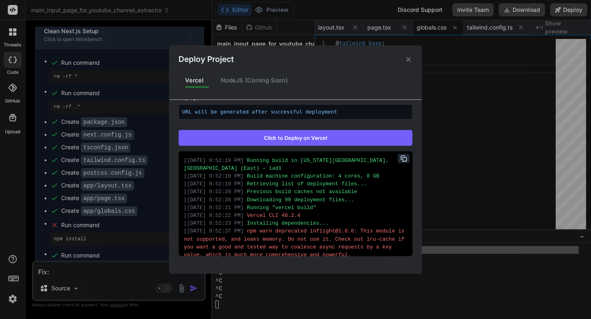
type textarea "x"
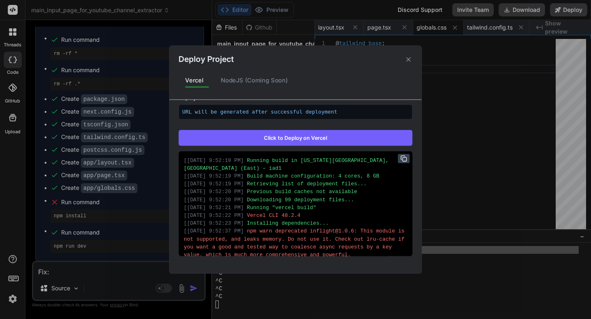
click at [405, 158] on icon at bounding box center [404, 158] width 7 height 7
click at [74, 273] on div "Deploy Project Vercel NodeJS (Coming Soon) Vercel Failed Supports: Next.js Reac…" at bounding box center [295, 159] width 591 height 319
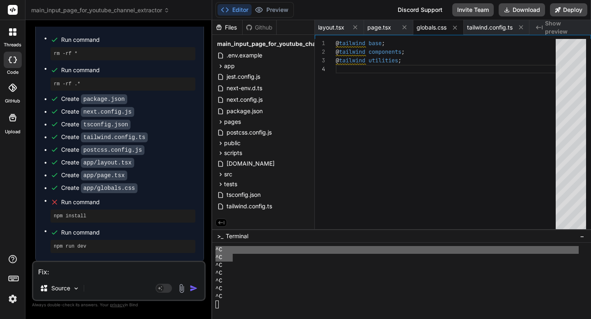
click at [74, 273] on textarea "Fix: Initializing WebContainer shell... ^C ^Cnpm install ~/u3uk0f35zsjjbn9cprh6…" at bounding box center [118, 269] width 171 height 15
type textarea "F"
type textarea "x"
type textarea "Fi"
type textarea "x"
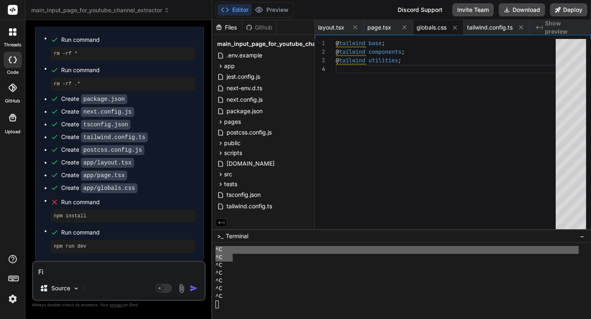
type textarea "Fix"
type textarea "x"
type textarea "Fix"
type textarea "x"
type textarea "Fix t"
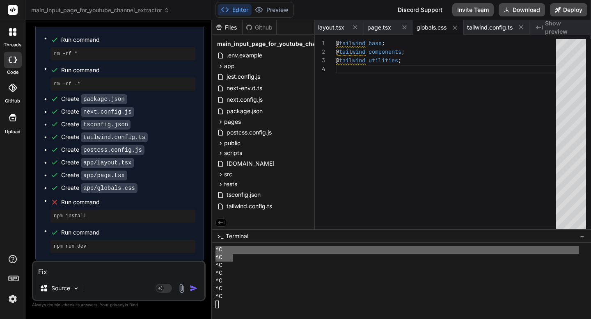
type textarea "x"
type textarea "Fix th"
type textarea "x"
type textarea "Fix thi"
type textarea "x"
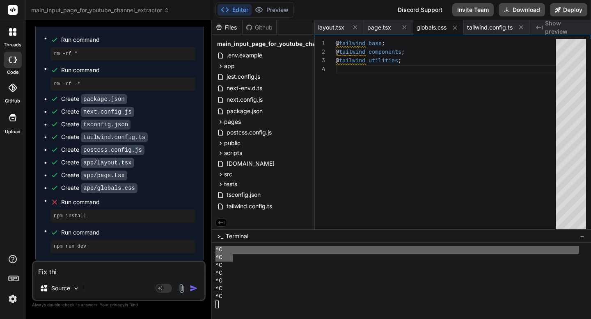
type textarea "Fix this"
type textarea "x"
type textarea "Fix this"
type textarea "x"
type textarea "Fix this H"
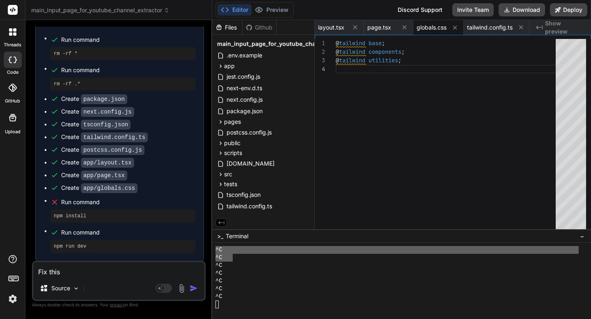
type textarea "x"
type textarea "Fix this he"
type textarea "x"
type textarea "Fix this iee"
type textarea "x"
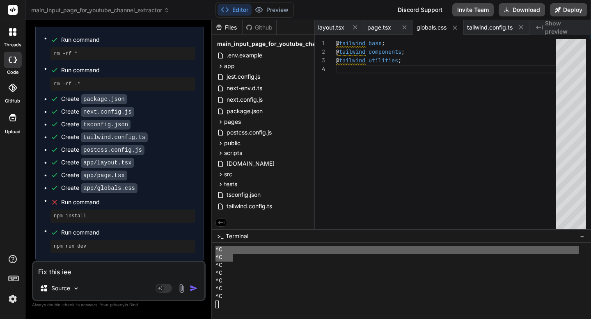
type textarea "Fix this it seem"
type textarea "x"
type textarea "Fix this it seems t"
type textarea "x"
type textarea "Fix this it seems that"
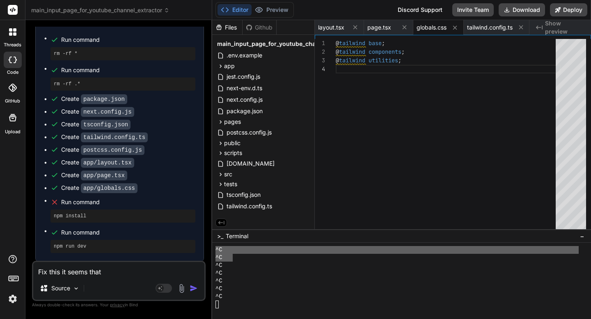
type textarea "x"
type textarea "Fix this it seems that we're"
type textarea "x"
type textarea "Fix this it seems that we're stuck in"
type textarea "x"
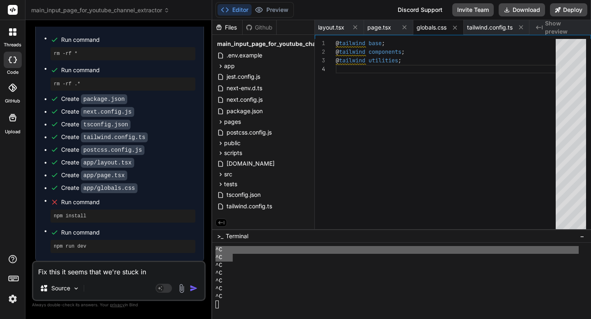
type textarea "Fix this it seems that we're stuck in a"
type textarea "x"
type textarea "Fix this it seems that we're stuck in a loop"
type textarea "x"
type textarea "Fix this it seems that we're stuck in a loop t"
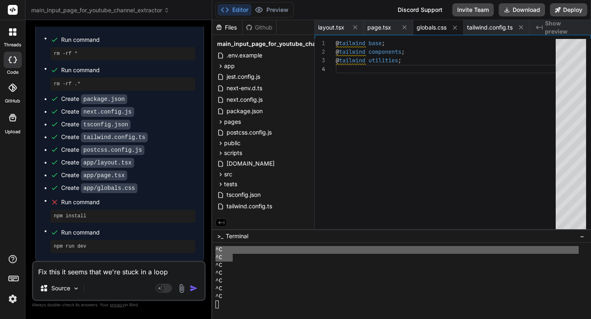
type textarea "x"
type textarea "Fix this it seems that we're stuck in a loop think"
type textarea "x"
type textarea "Fix this it seems that we're stuck in a loop think outside"
type textarea "x"
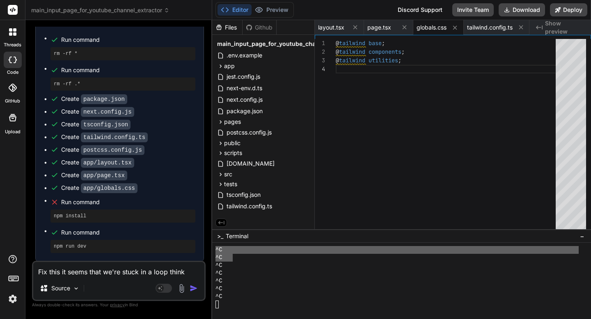
type textarea "Fix this it seems that we're stuck in a loop think outside the"
type textarea "x"
type textarea "Fix this it seems that we're stuck in a loop think outside the box"
type textarea "x"
type textarea "Fix this it seems that we're stuck in a loop think outside the box"
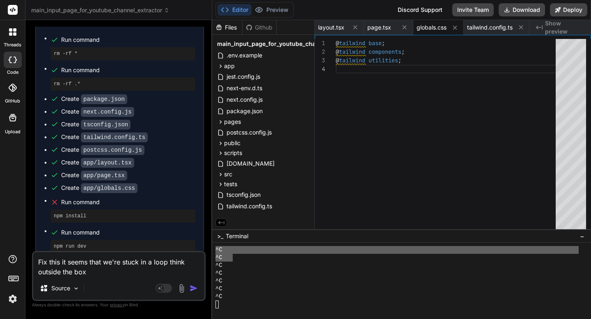
type textarea "x"
type textarea "Fix this it seems that we're stuck in a loop think outside the box a"
type textarea "x"
type textarea "Fix this it seems that we're stuck in a loop think outside the box and"
type textarea "x"
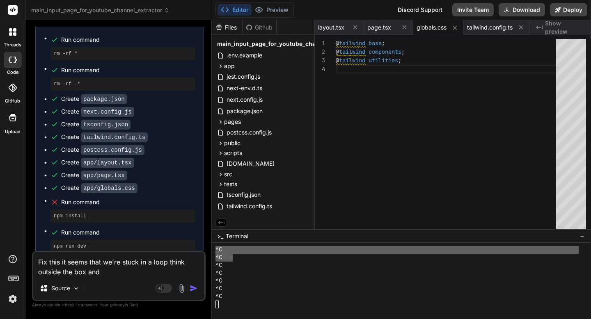
type textarea "Fix this it seems that we're stuck in a loop think outside the box and t"
type textarea "x"
type textarea "Fix this it seems that we're stuck in a loop think outside the box and think"
type textarea "x"
type textarea "Fix this it seems that we're stuck in a loop think outside the box and think of…"
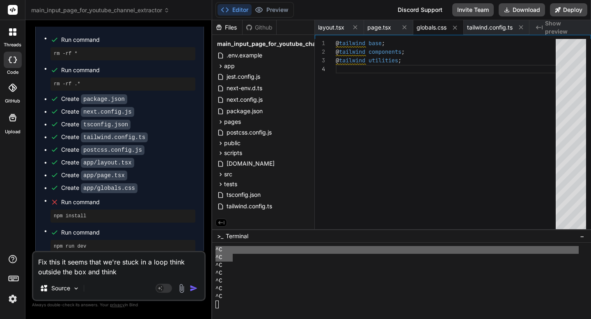
type textarea "x"
type textarea "Fix this it seems that we're stuck in a loop think outside the box and think of"
type textarea "x"
type textarea "Fix this it seems that we're stuck in a loop think outside the box and think of…"
type textarea "x"
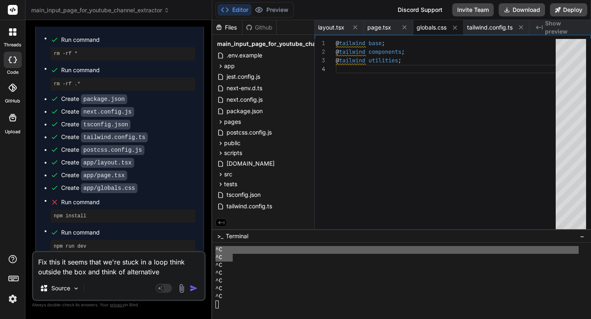
type textarea "Fix this it seems that we're stuck in a loop think outside the box and think of…"
type textarea "x"
type textarea "Fix this it seems that we're stuck in a loop think outside the box and think of…"
type textarea "x"
type textarea "Fix this it seems that we're stuck in a loop think outside the box and think of…"
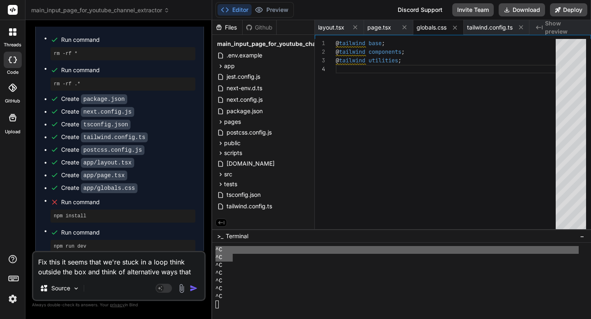
type textarea "x"
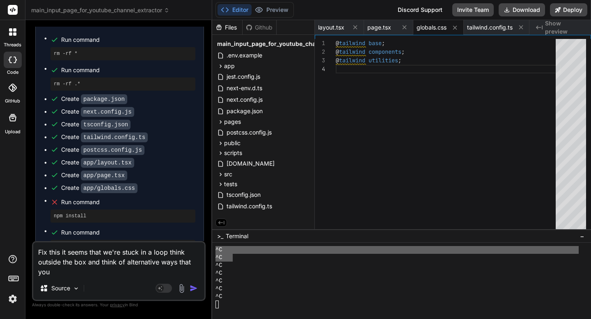
type textarea "Fix this it seems that we're stuck in a loop think outside the box and think of…"
type textarea "x"
type textarea "Fix this it seems that we're stuck in a loop think outside the box and think of…"
type textarea "x"
type textarea "Fix this it seems that we're stuck in a loop think outside the box and think of…"
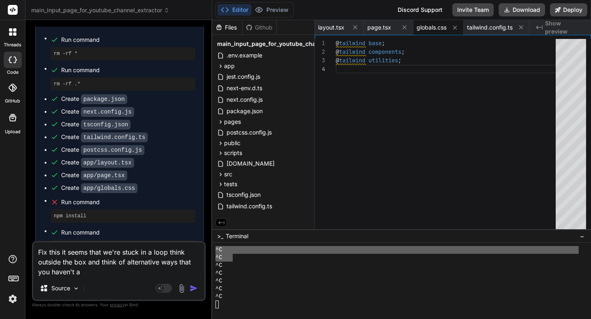
type textarea "x"
type textarea "Fix this it seems that we're stuck in a loop think outside the box and think of…"
type textarea "x"
type textarea "Fix this it seems that we're stuck in a loop think outside the box and think of…"
type textarea "x"
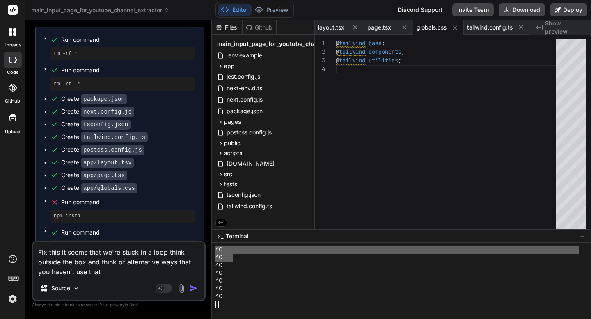
type textarea "Fix this it seems that we're stuck in a loop think outside the box and think of…"
type textarea "x"
type textarea "Fix this it seems that we're stuck in a loop think outside the box and think of…"
type textarea "x"
type textarea "Fix this it seems that we're stuck in a loop think outside the box and think of…"
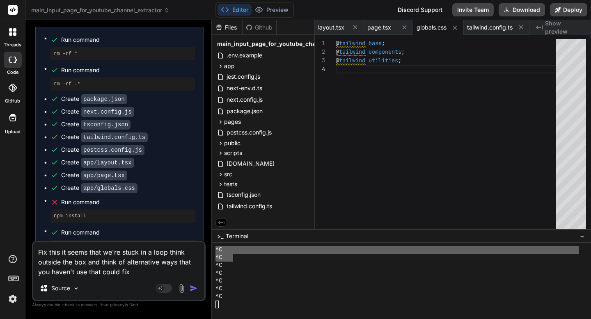
type textarea "x"
type textarea "Fix this it seems that we're stuck in a loop think outside the box and think of…"
type textarea "x"
type textarea "Fix this it seems that we're stuck in a loop think outside the box and think of…"
type textarea "x"
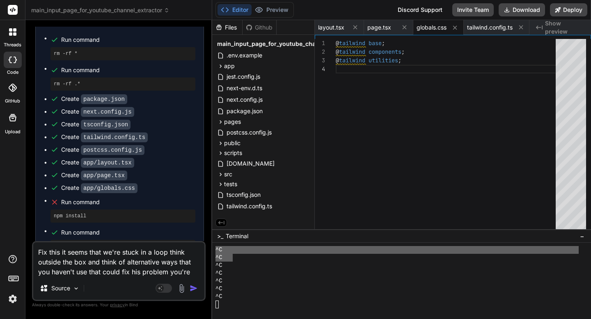
type textarea "Fix this it seems that we're stuck in a loop think outside the box and think of…"
type textarea "x"
type textarea "Fix this it seems that we're stuck in a loop think outside the box and think of…"
type textarea "x"
type textarea "Fix this it seems that we're stuck in a loop think outside the box and think of…"
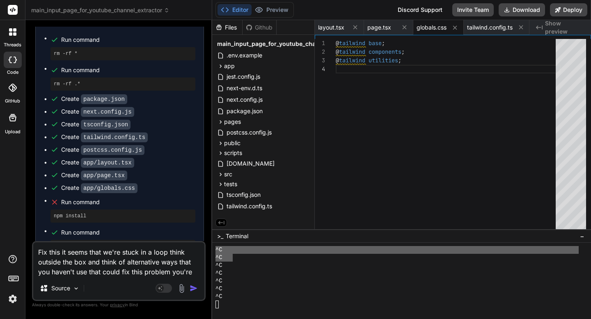
type textarea "x"
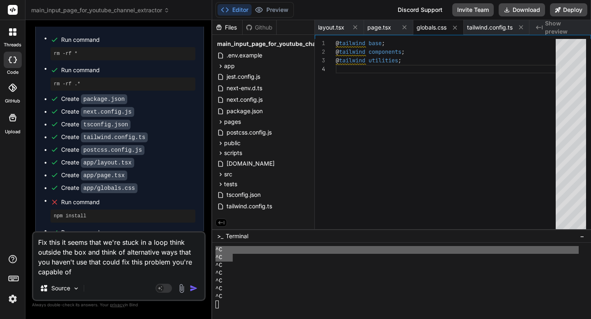
type textarea "Fix this it seems that we're stuck in a loop think outside the box and think of…"
type textarea "x"
type textarea "Fix this it seems that we're stuck in a loop think outside the box and think of…"
type textarea "x"
type textarea "Fix this it seems that we're stuck in a loop think outside the box and think of…"
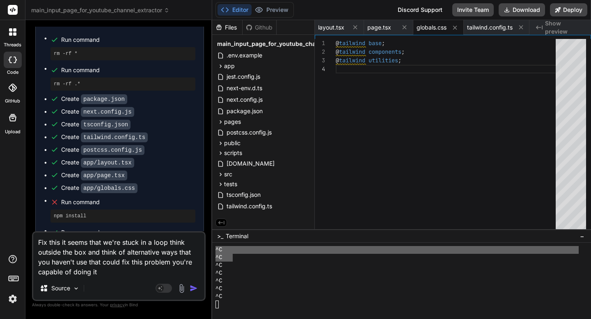
type textarea "x"
type textarea "Fix this it seems that we're stuck in a loop think outside the box and think of…"
type textarea "x"
type textarea "Fix this it seems that we're stuck in a loop think outside the box and think of…"
type textarea "x"
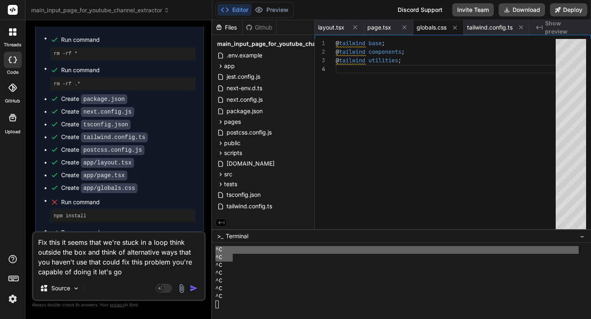
click at [32, 193] on div "You Bind AI Excellent! Subtask 6.1, "Set up testing framework and write unit te…" at bounding box center [119, 173] width 174 height 292
click at [133, 271] on textarea "Fix this it seems that we're stuck in a loop think outside the box and think of…" at bounding box center [118, 255] width 171 height 44
type textarea "Fix this it seems that we're stuck in a loop think outside the box and think of…"
type textarea "x"
type textarea "Fix this it seems that we're stuck in a loop think outside the box and think of…"
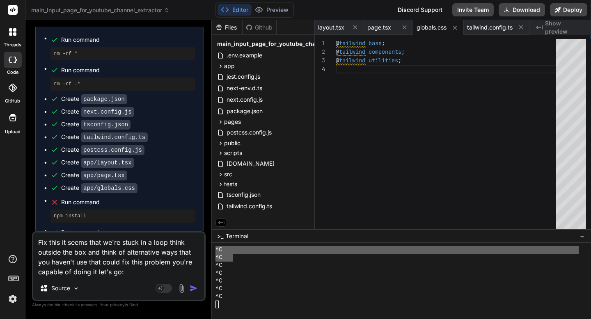
type textarea "x"
paste textarea "Running build in Washington, D.C., USA (East) – iad1 Build machine configuratio…"
type textarea "Fix this it seems that we're stuck in a loop think outside the box and think of…"
type textarea "x"
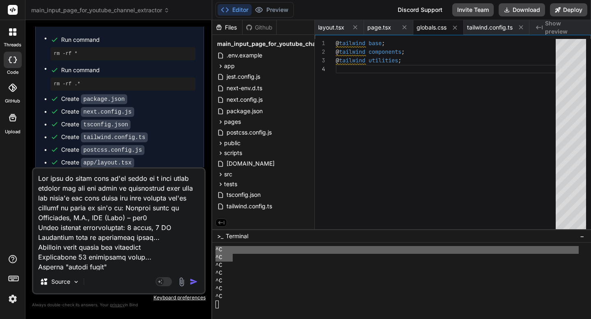
scroll to position [828, 0]
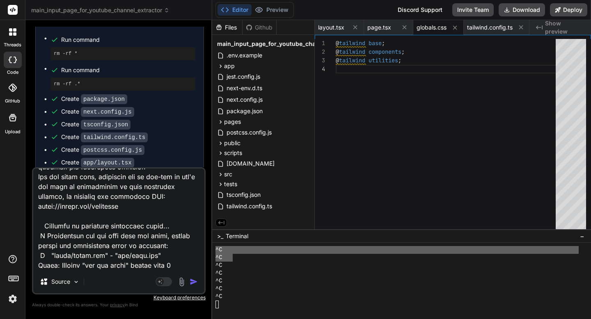
type textarea "Fix this it seems that we're stuck in a loop think outside the box and think of…"
click at [195, 282] on img "button" at bounding box center [194, 282] width 8 height 8
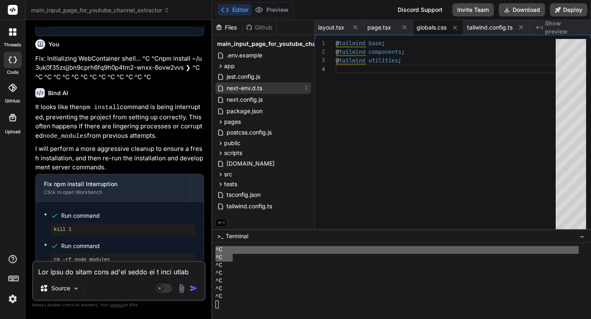
scroll to position [40748, 0]
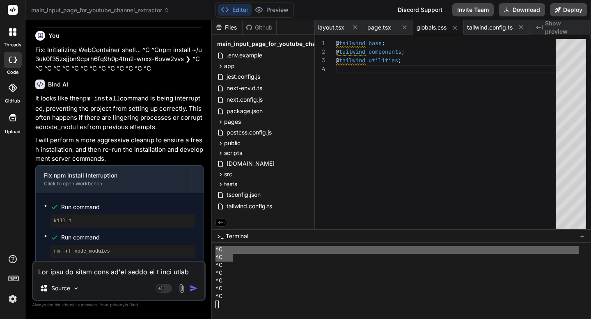
type textarea "x"
type textarea "}, }; module.exports = nextConfig;"
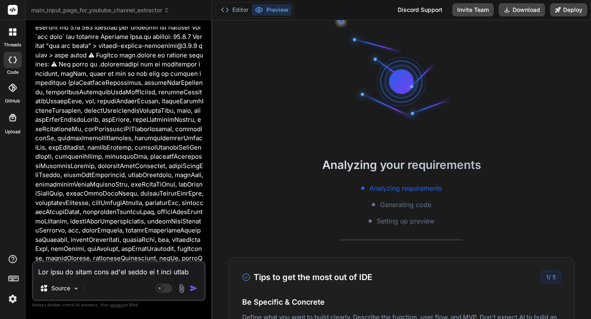
scroll to position [41399, 0]
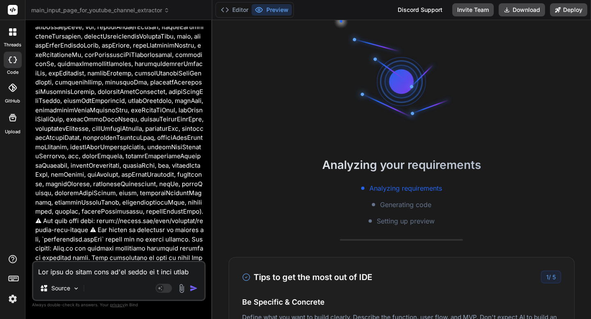
click at [366, 275] on h3 "Tips to get the most out of IDE" at bounding box center [307, 277] width 130 height 12
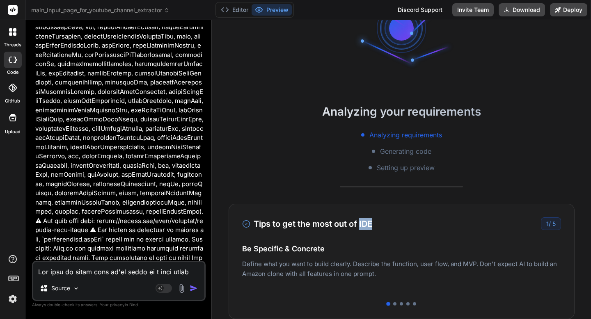
scroll to position [60, 0]
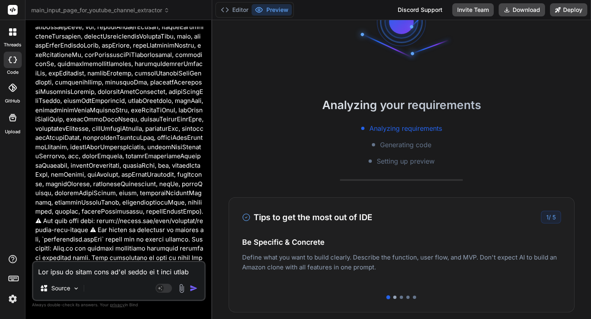
click at [394, 298] on div at bounding box center [394, 297] width 3 height 3
click at [402, 298] on div at bounding box center [401, 297] width 3 height 3
click at [409, 298] on div at bounding box center [407, 297] width 3 height 3
click at [416, 298] on div at bounding box center [401, 297] width 319 height 3
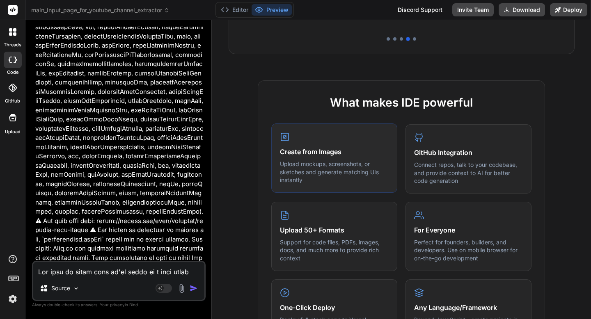
scroll to position [324, 0]
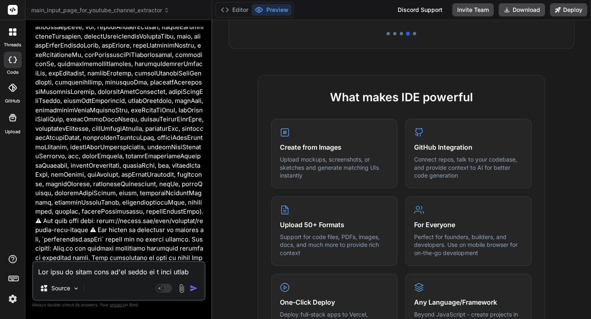
type textarea "x"
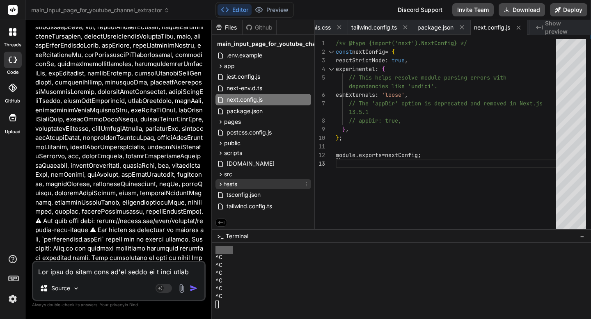
scroll to position [2, 0]
click at [133, 271] on textarea at bounding box center [118, 269] width 171 height 15
type textarea "S"
type textarea "x"
type textarea "So"
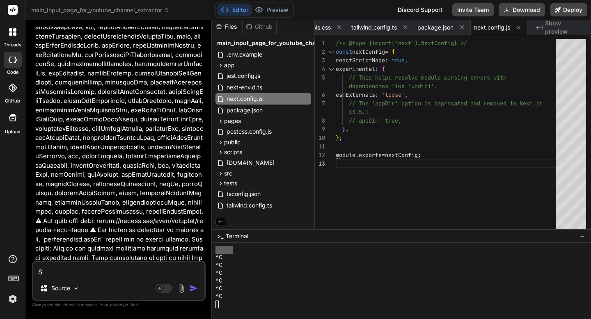
type textarea "x"
type textarea "So"
type textarea "x"
type textarea "So I"
type textarea "x"
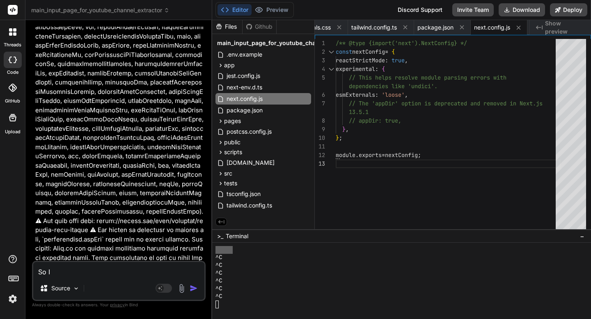
type textarea "So I guess"
type textarea "x"
type textarea "So I guess thi"
type textarea "x"
type textarea "So I guess this"
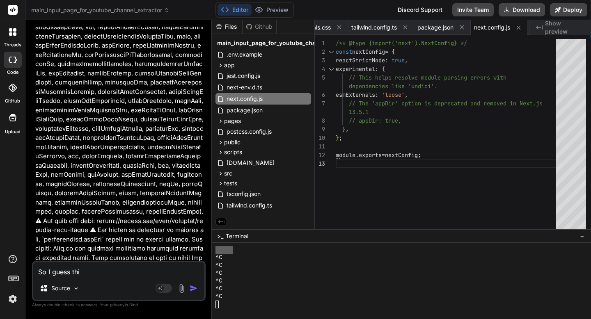
type textarea "x"
type textarea "So I guess this is a"
type textarea "x"
type textarea "So I guess this isn't a"
type textarea "x"
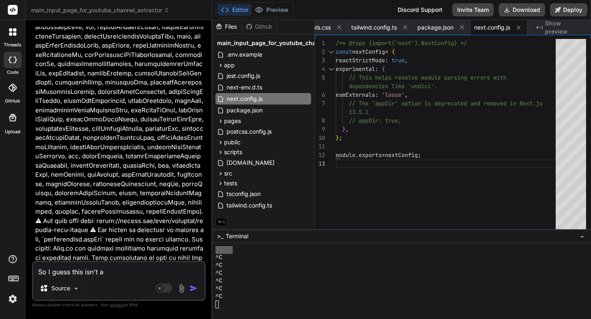
type textarea "So I guess this isn't gonna"
type textarea "x"
type textarea "So I guess this isn't gonna work"
type textarea "x"
type textarea "So I guess this isn't gonna work, h"
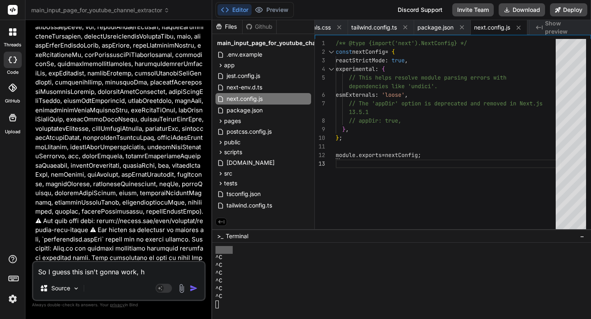
type textarea "x"
type textarea "So I guess this isn't gonna work, hu"
type textarea "x"
type textarea "So I guess this isn't gonna work, huh"
type textarea "x"
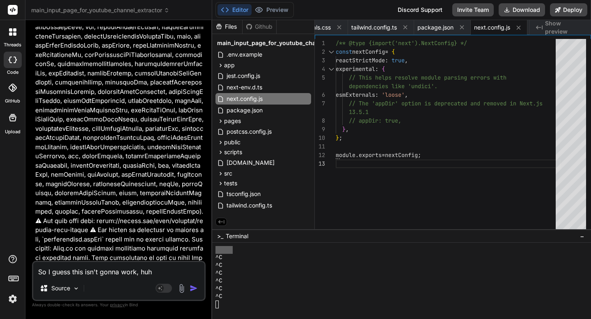
type textarea "So I guess this isn't gonna work, huh?"
type textarea "x"
type textarea "So I guess this isn't gonna work, huh?"
type textarea "x"
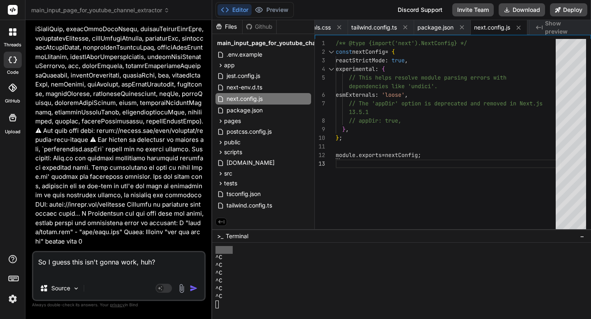
scroll to position [41494, 0]
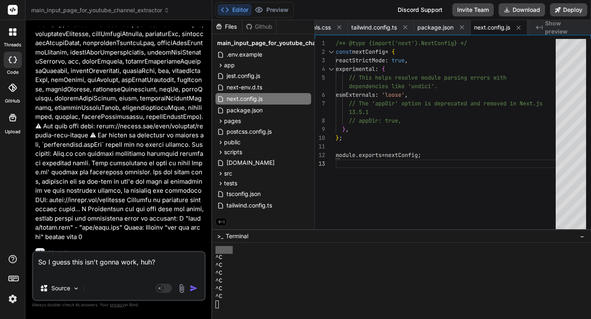
type textarea "So I guess this isn't gonna work, huh?"
type textarea "x"
type textarea "default. }, }; module.exports = nextConfig;"
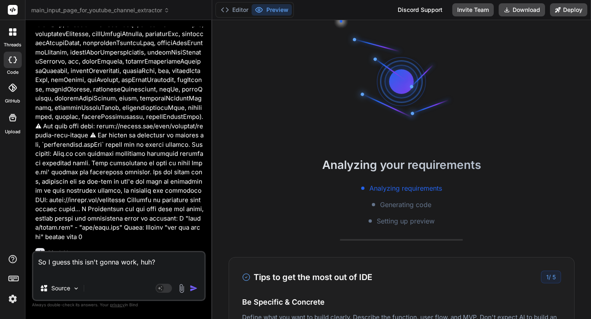
scroll to position [43, 0]
click at [192, 289] on img "button" at bounding box center [194, 288] width 8 height 8
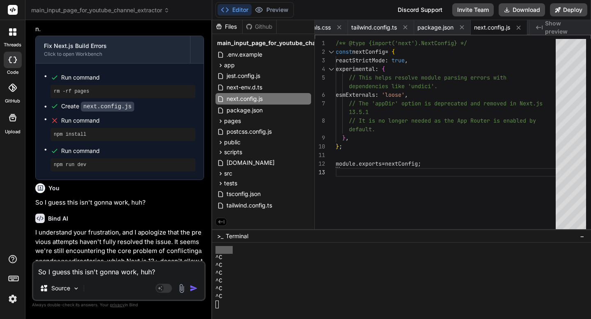
scroll to position [42175, 0]
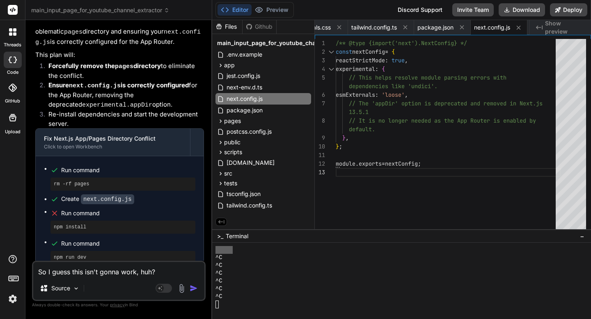
click at [10, 31] on icon at bounding box center [10, 29] width 3 height 3
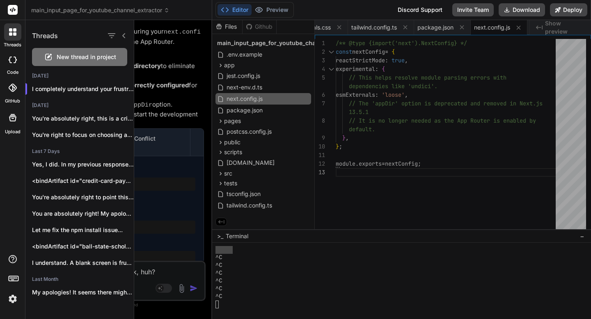
click at [75, 59] on span "New thread in project" at bounding box center [87, 57] width 60 height 8
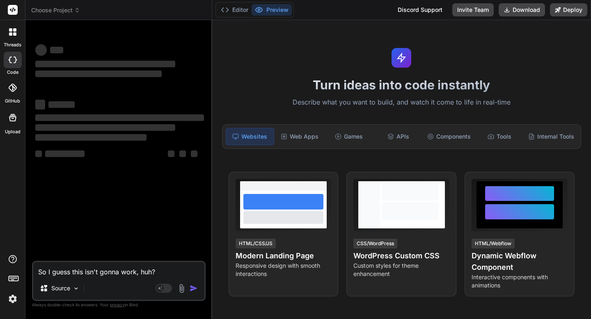
scroll to position [218, 0]
type textarea "x"
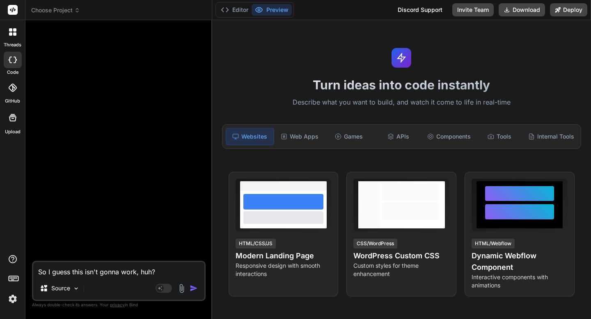
click at [112, 276] on textarea "So I guess this isn't gonna work, huh?" at bounding box center [118, 269] width 171 height 15
paste textarea "<SUBJECT_AND_PREVIEW>Createasubjectlinethat:-Createscuriosity-Isshort,concise,c…"
type textarea "<SUBJECT_AND_PREVIEW>Createasubjectlinethat:-Createscuriosity-Isshort,concise,c…"
type textarea "x"
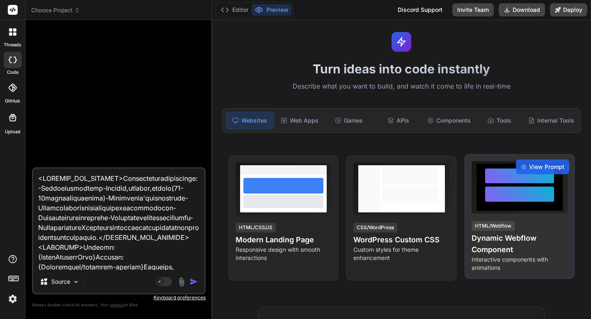
scroll to position [0, 0]
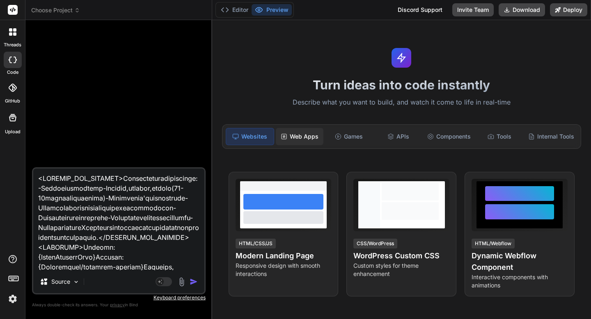
type textarea "<SUBJECT_AND_PREVIEW>Createasubjectlinethat:-Createscuriosity-Isshort,concise,c…"
click at [305, 137] on div "Web Apps" at bounding box center [300, 136] width 48 height 17
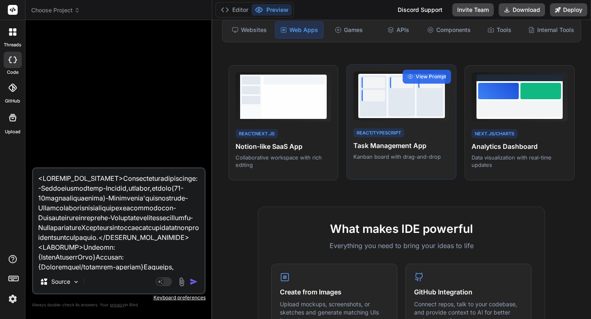
scroll to position [142, 0]
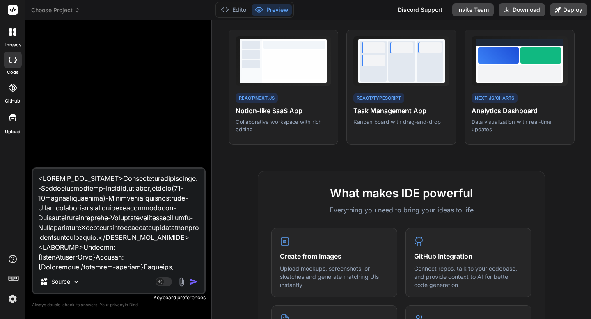
click at [192, 282] on img "button" at bounding box center [194, 282] width 8 height 8
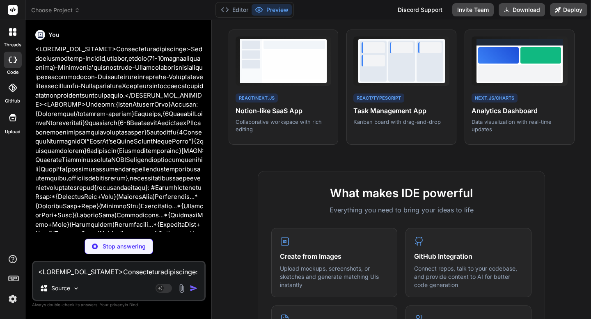
type textarea "x"
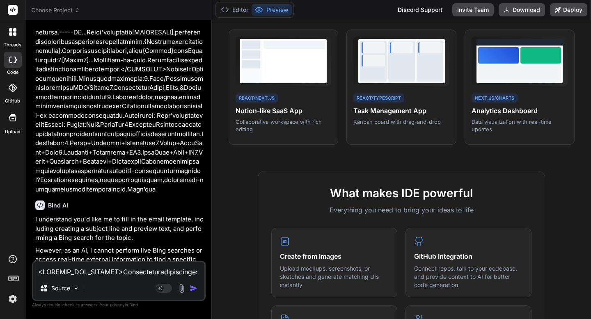
scroll to position [513, 0]
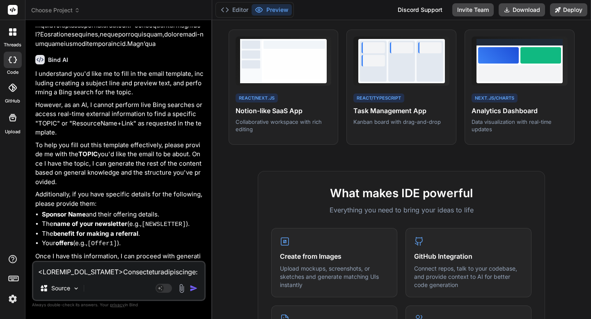
click at [75, 271] on textarea at bounding box center [118, 269] width 171 height 15
type textarea "y"
type textarea "x"
type textarea "ye"
type textarea "x"
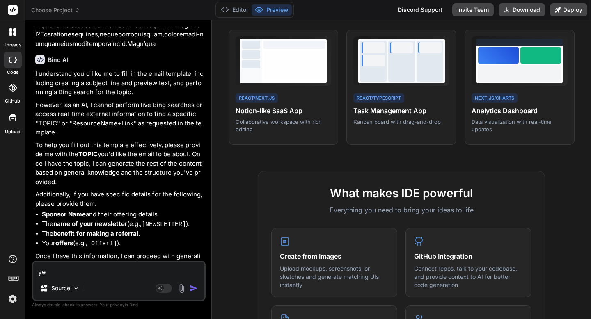
type textarea "yes"
type textarea "x"
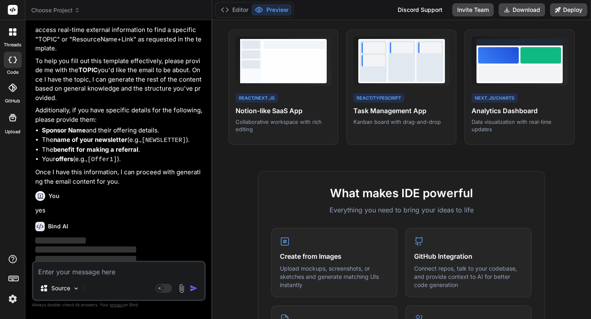
scroll to position [599, 0]
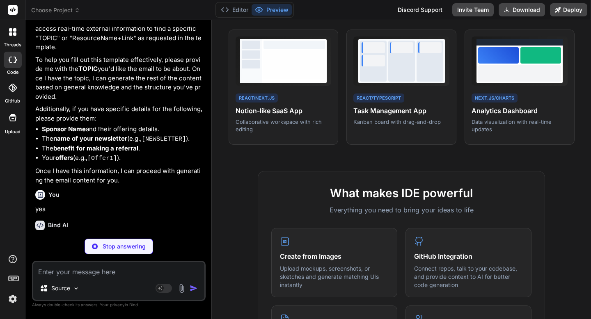
type textarea "x"
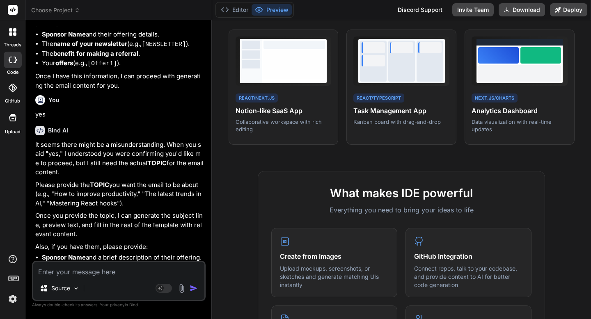
scroll to position [721, 0]
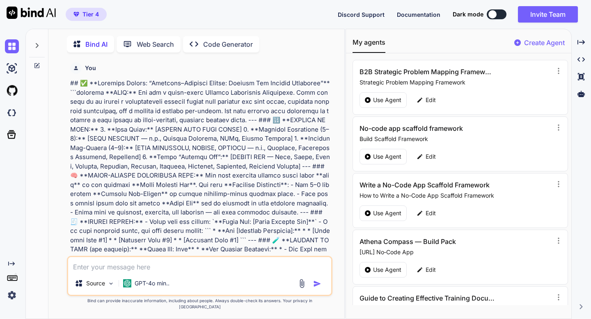
scroll to position [328, 0]
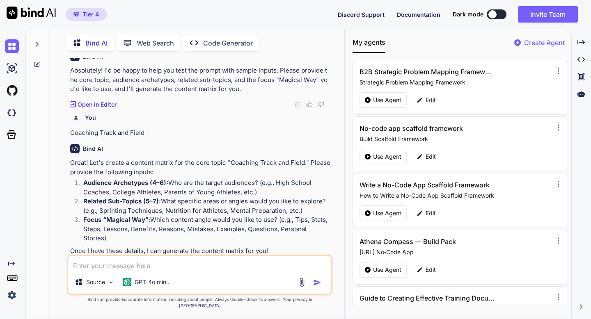
click at [38, 62] on icon at bounding box center [38, 64] width 4 height 4
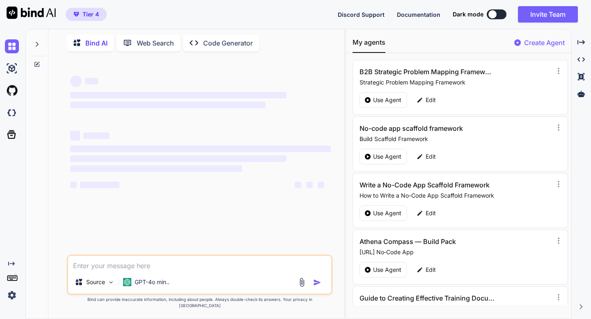
type textarea "x"
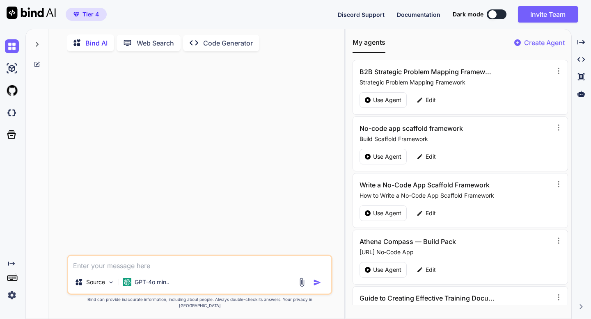
click at [187, 271] on textarea at bounding box center [199, 263] width 263 height 15
type textarea "How to build a custom GPT?"
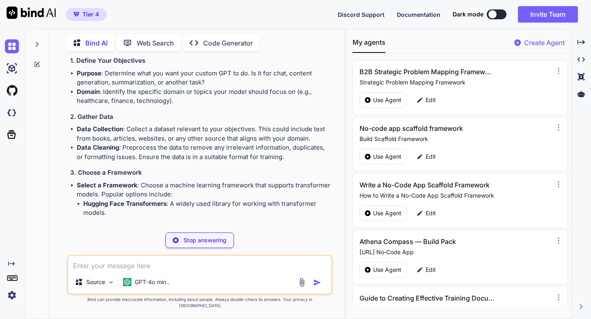
scroll to position [104, 0]
